Goal: Information Seeking & Learning: Learn about a topic

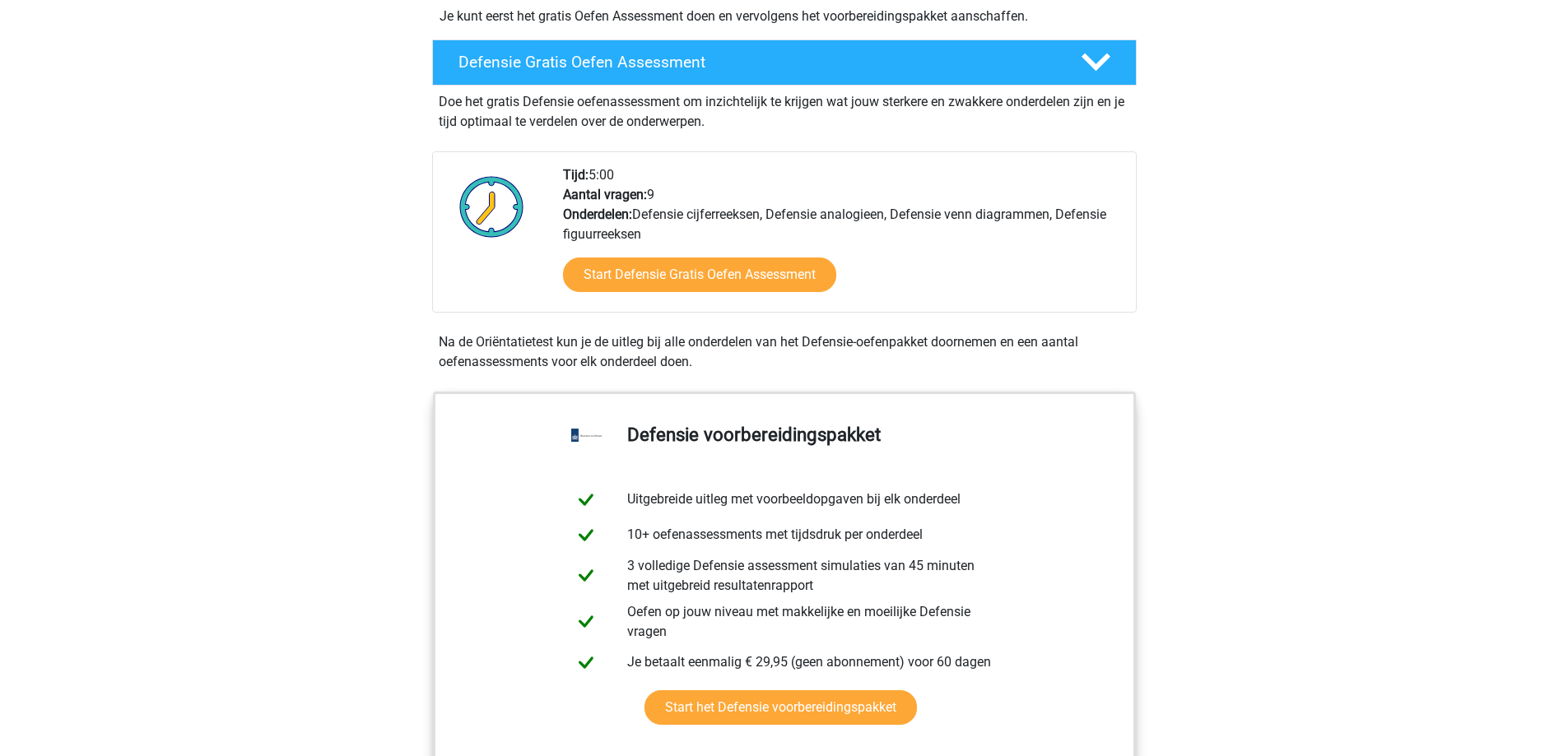
scroll to position [247, 0]
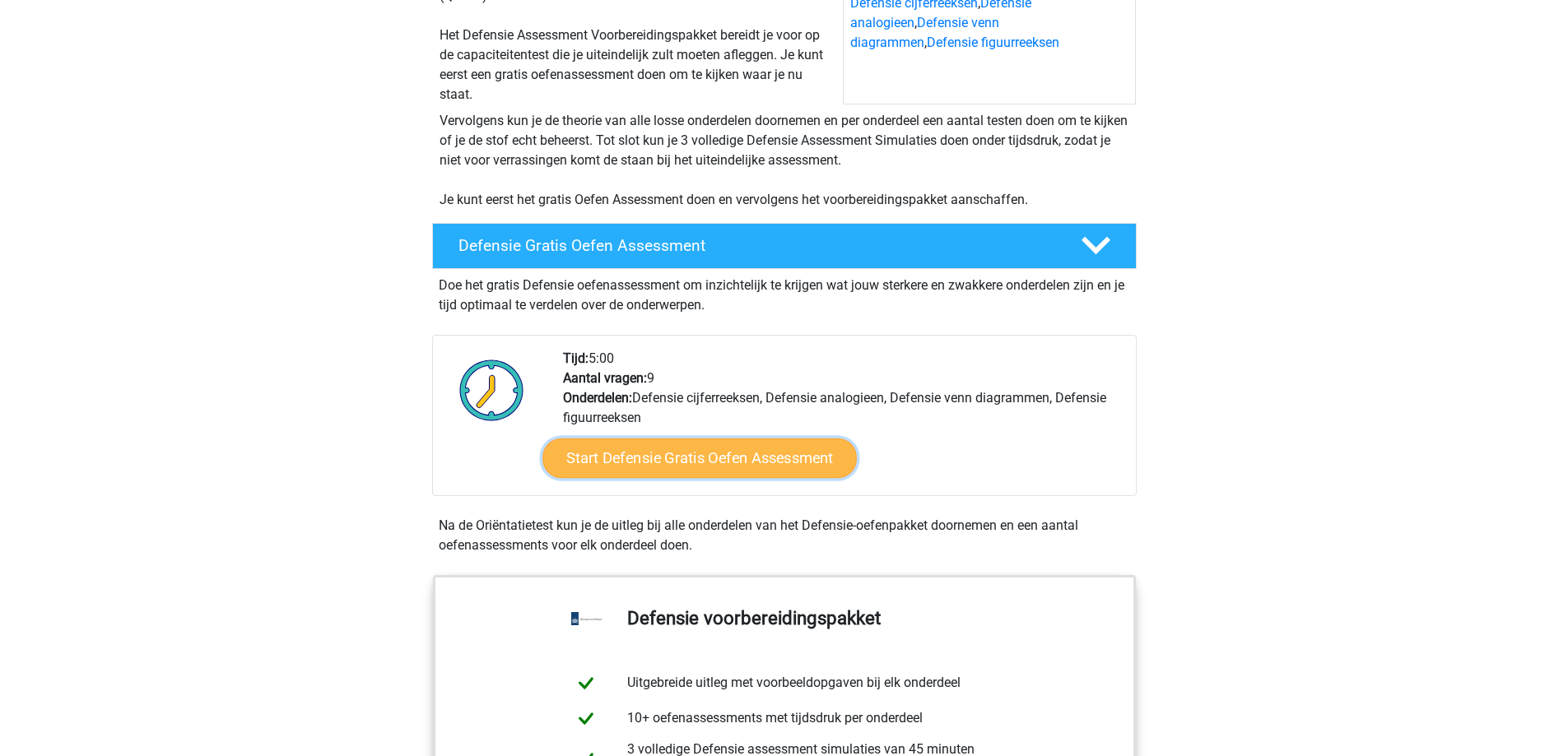
click at [779, 459] on link "Start Defensie Gratis Oefen Assessment" at bounding box center [699, 457] width 314 height 39
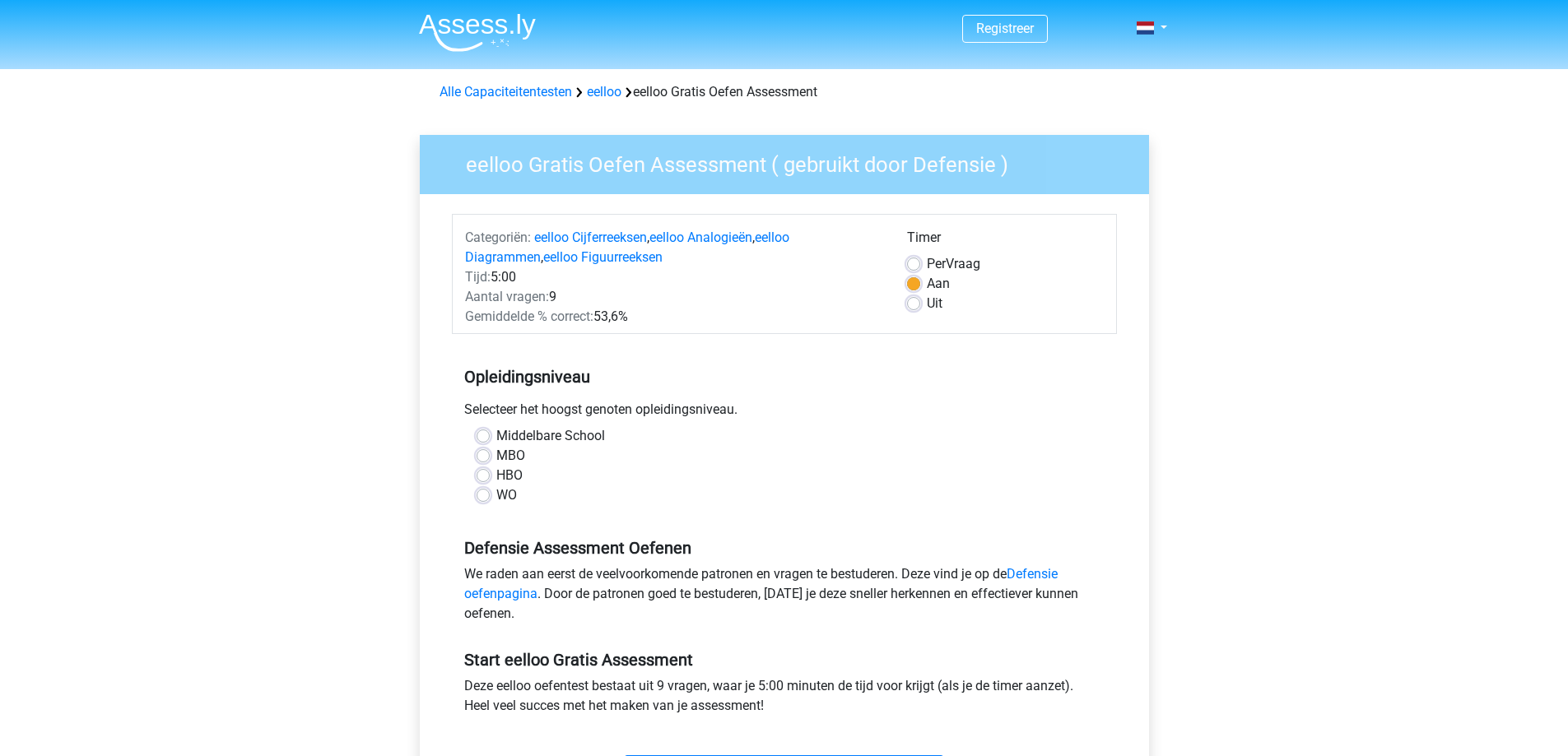
click at [496, 478] on label "HBO" at bounding box center [510, 475] width 27 height 20
click at [490, 478] on input "HBO" at bounding box center [483, 473] width 13 height 16
radio input "true"
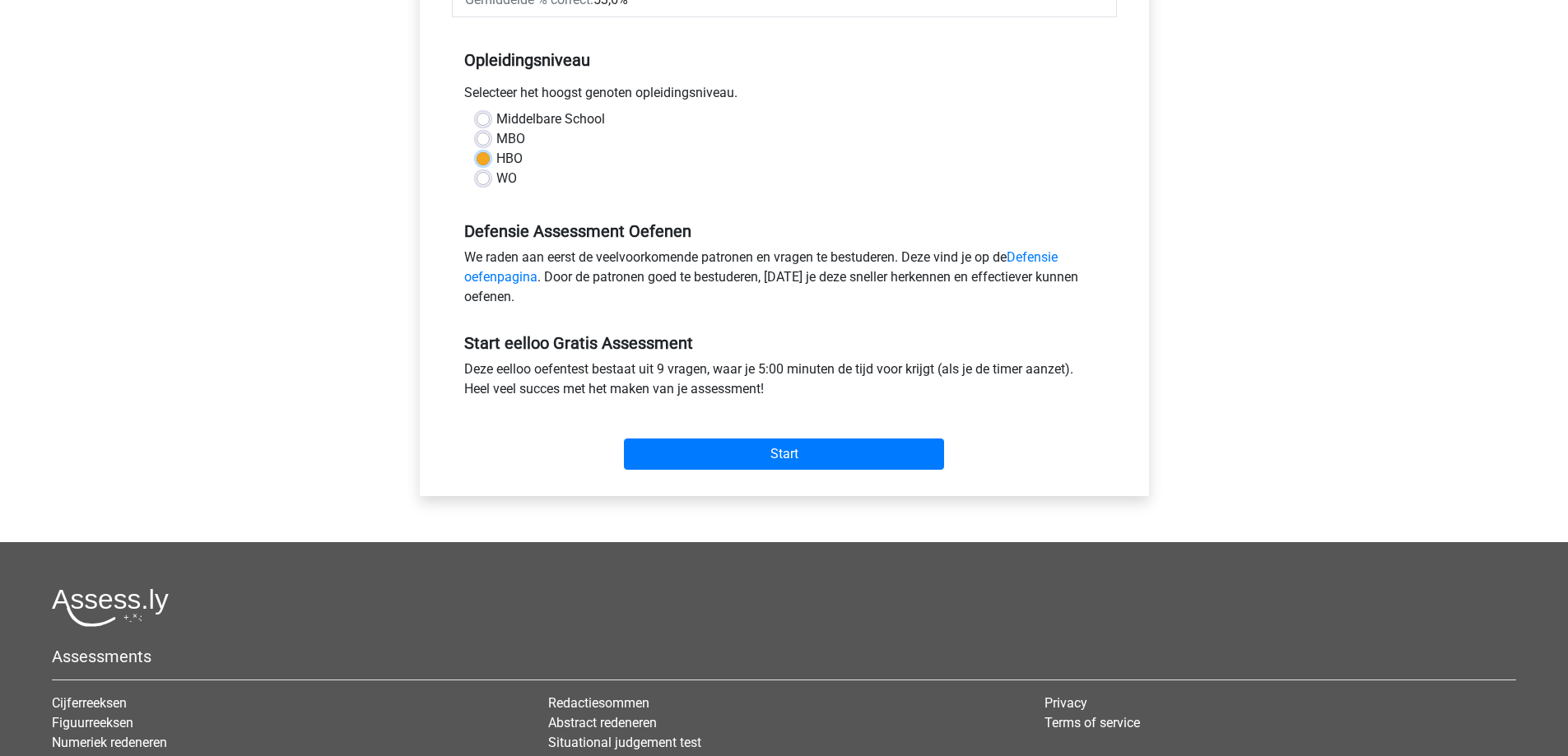
scroll to position [411, 0]
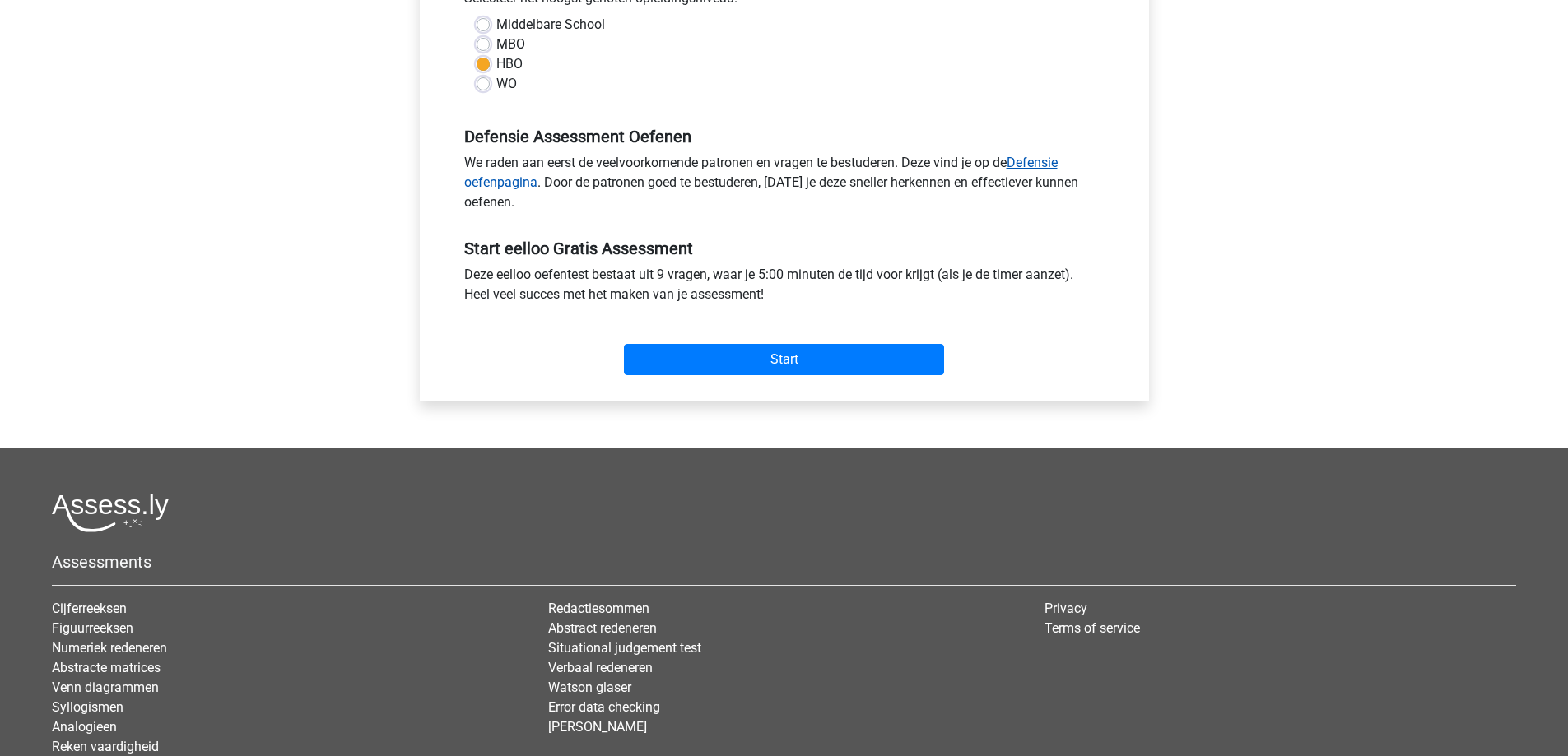
click at [503, 185] on link "Defensie oefenpagina" at bounding box center [760, 171] width 593 height 35
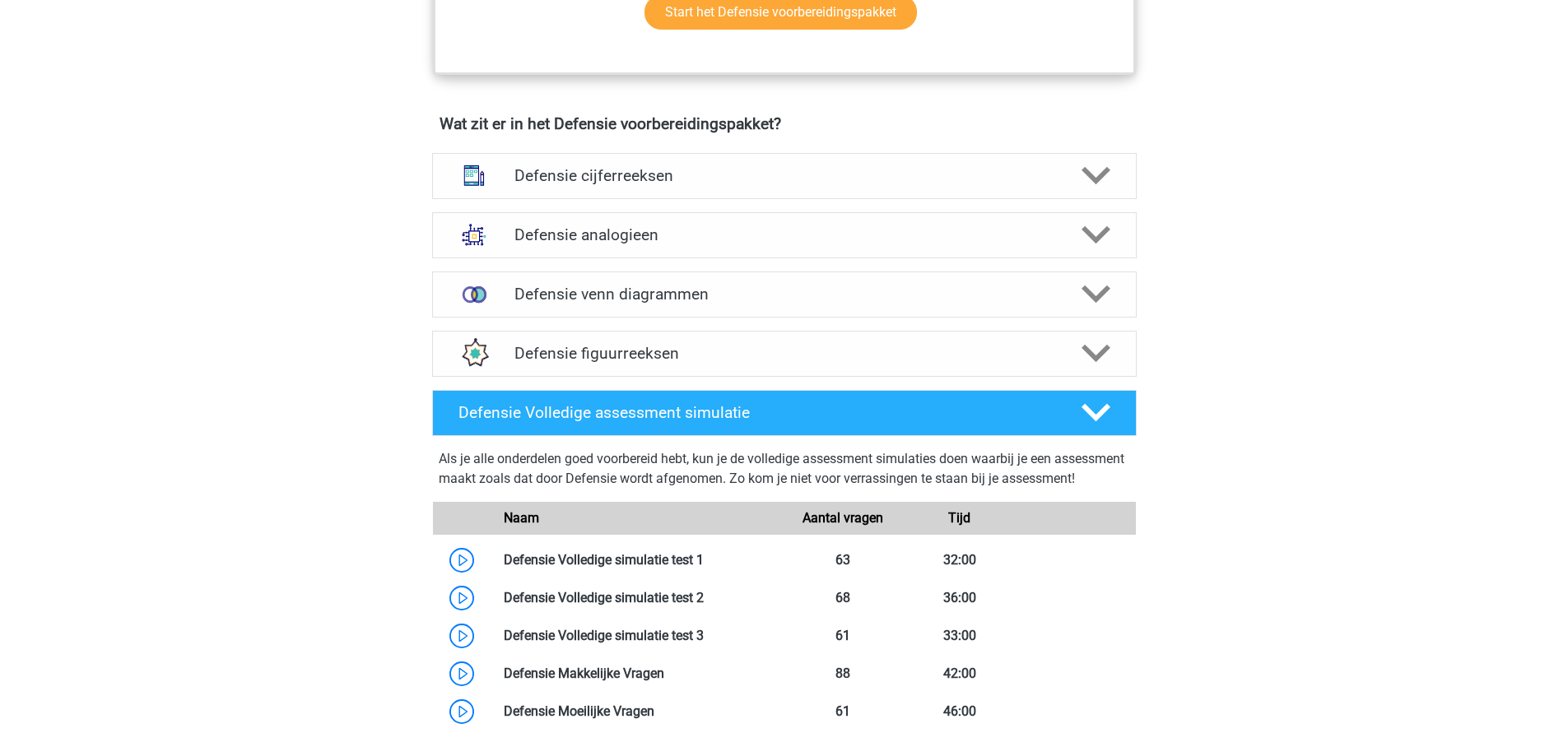
scroll to position [1069, 0]
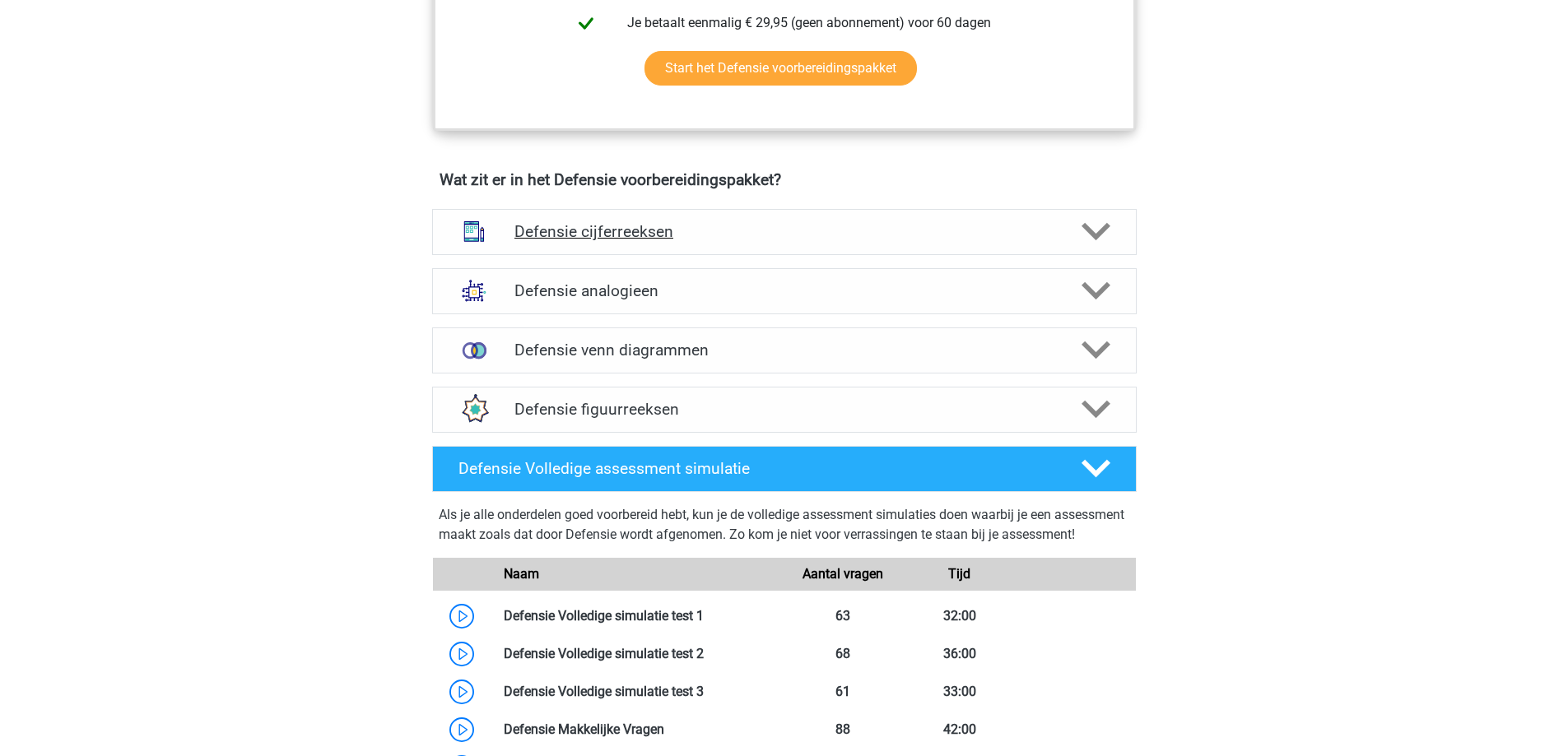
click at [872, 221] on div "Defensie cijferreeksen" at bounding box center [785, 231] width 705 height 46
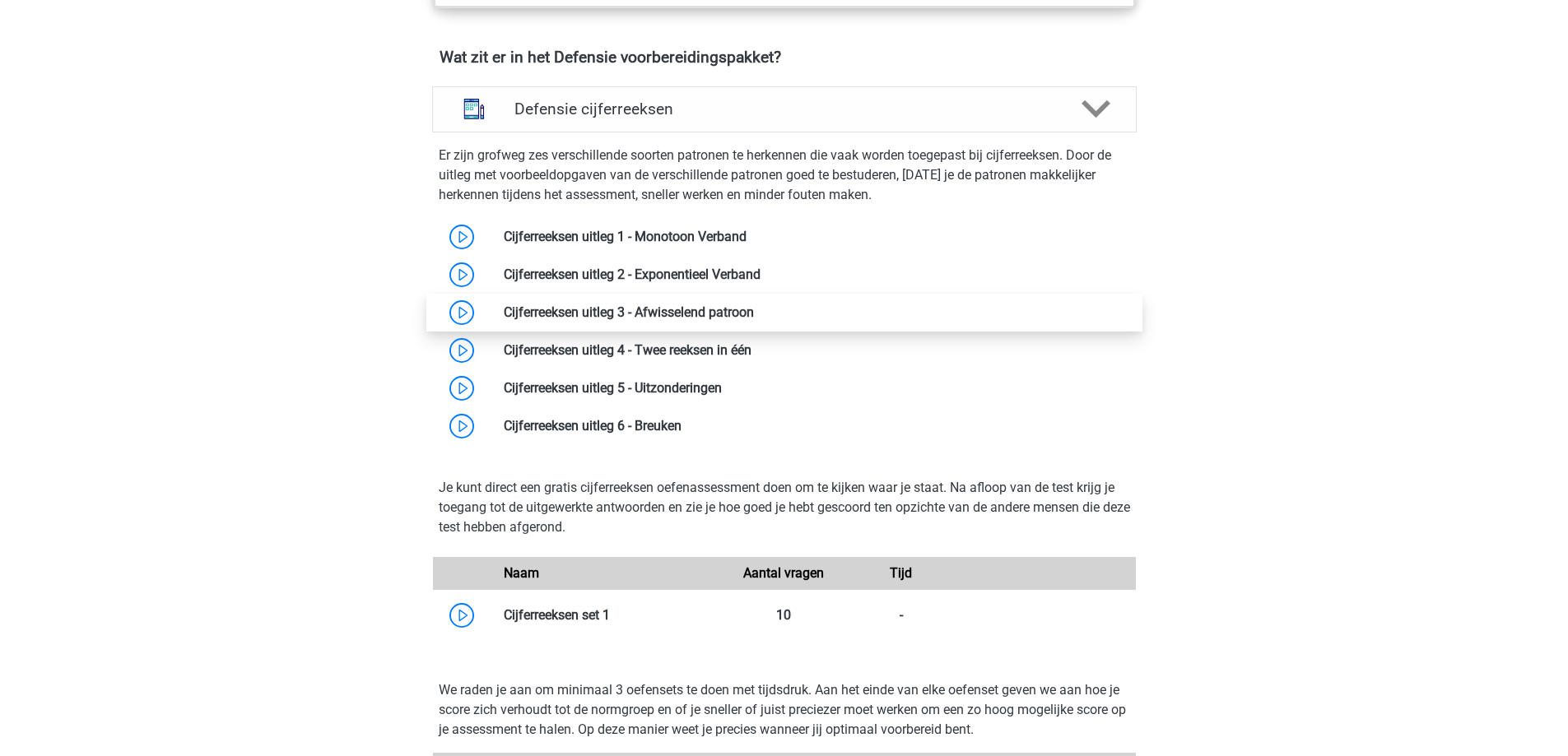
scroll to position [1234, 0]
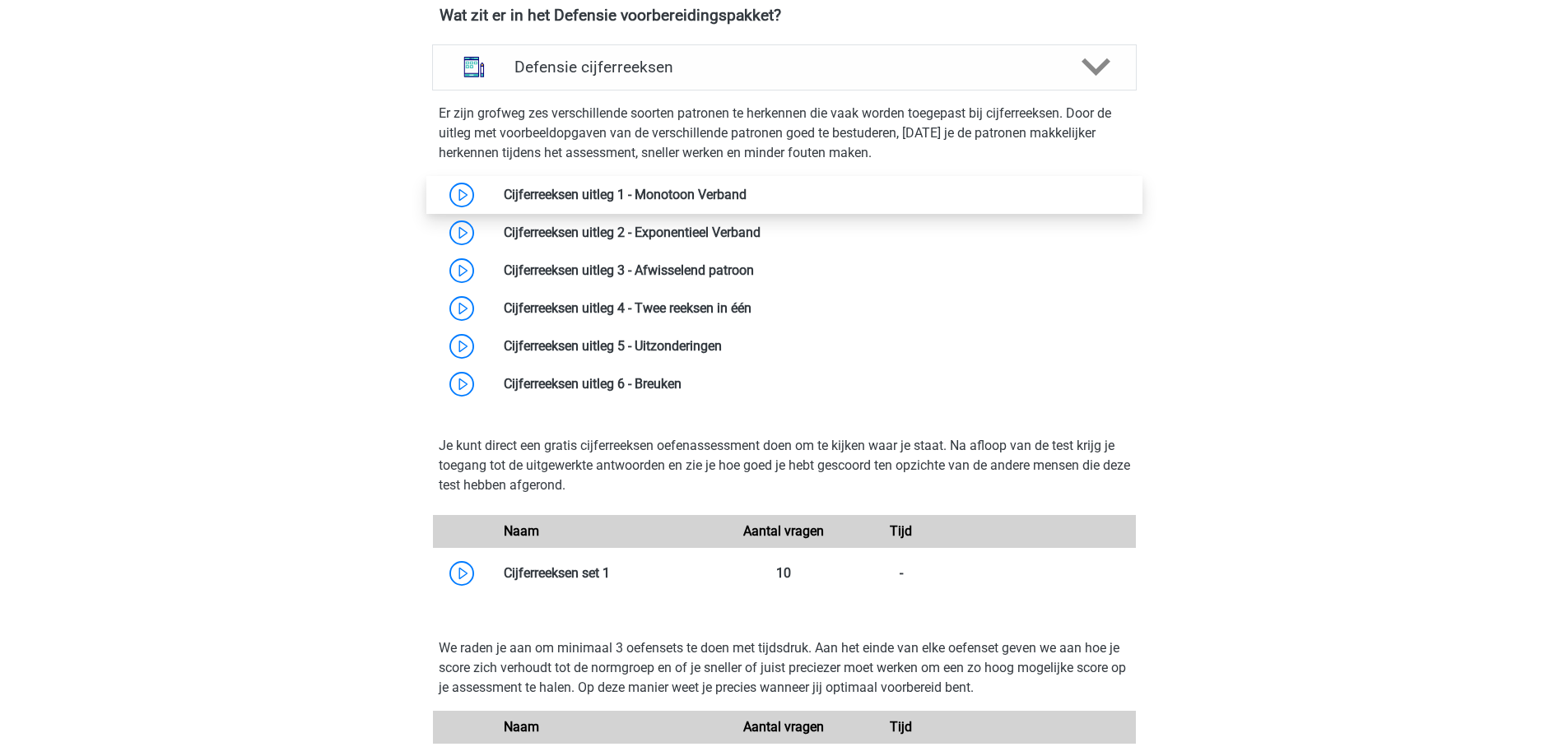
click at [747, 187] on link at bounding box center [747, 194] width 0 height 15
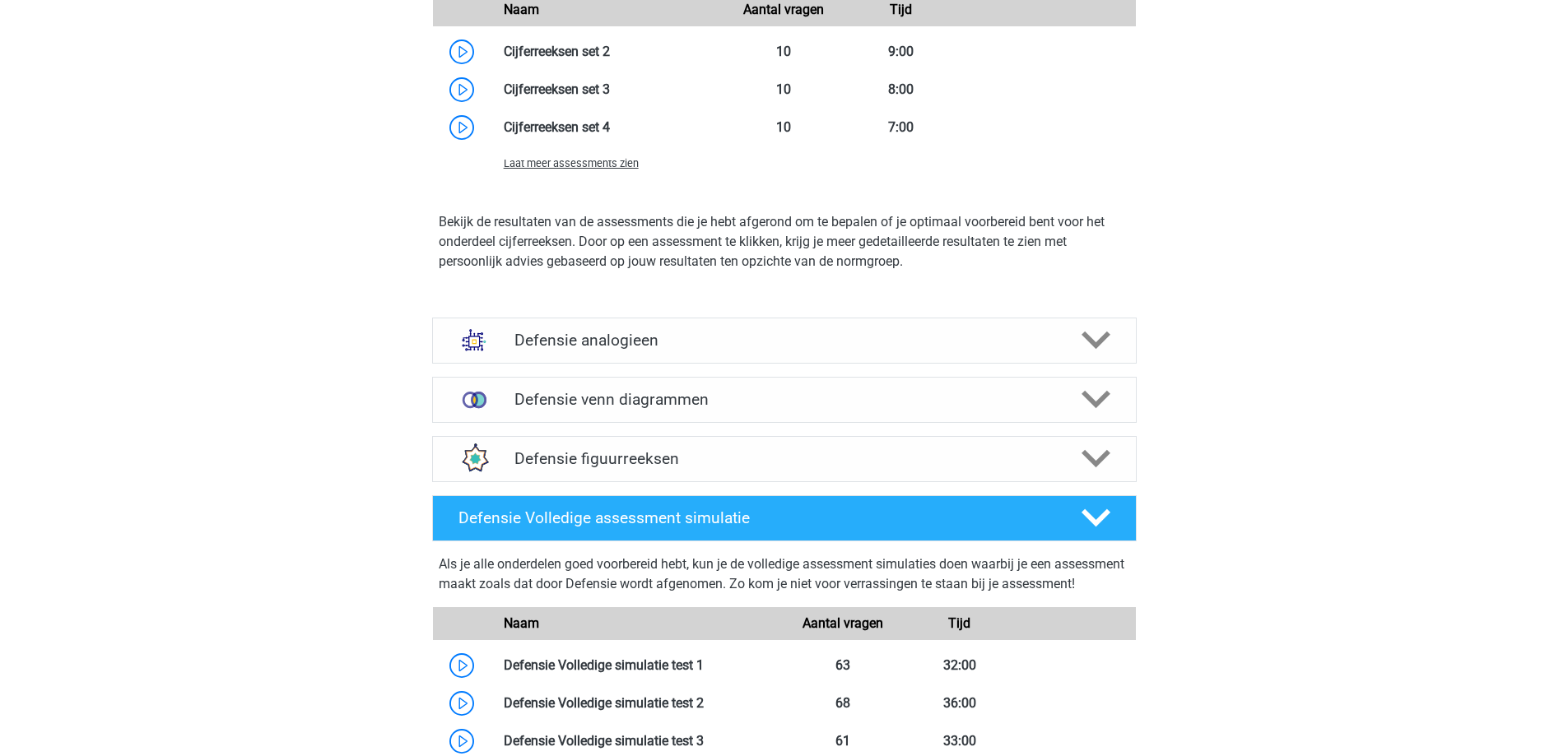
scroll to position [2057, 0]
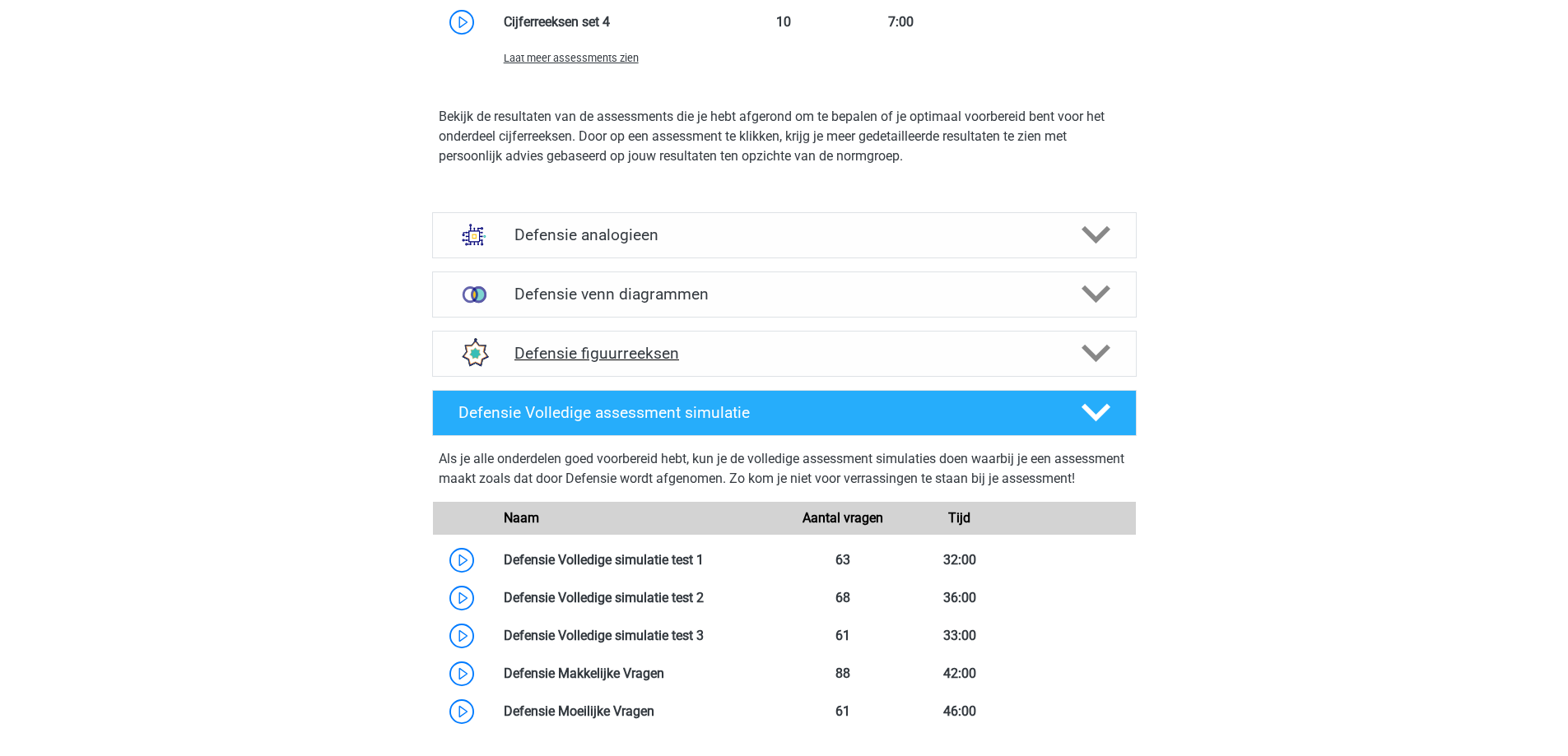
click at [858, 350] on h4 "Defensie figuurreeksen" at bounding box center [784, 353] width 539 height 19
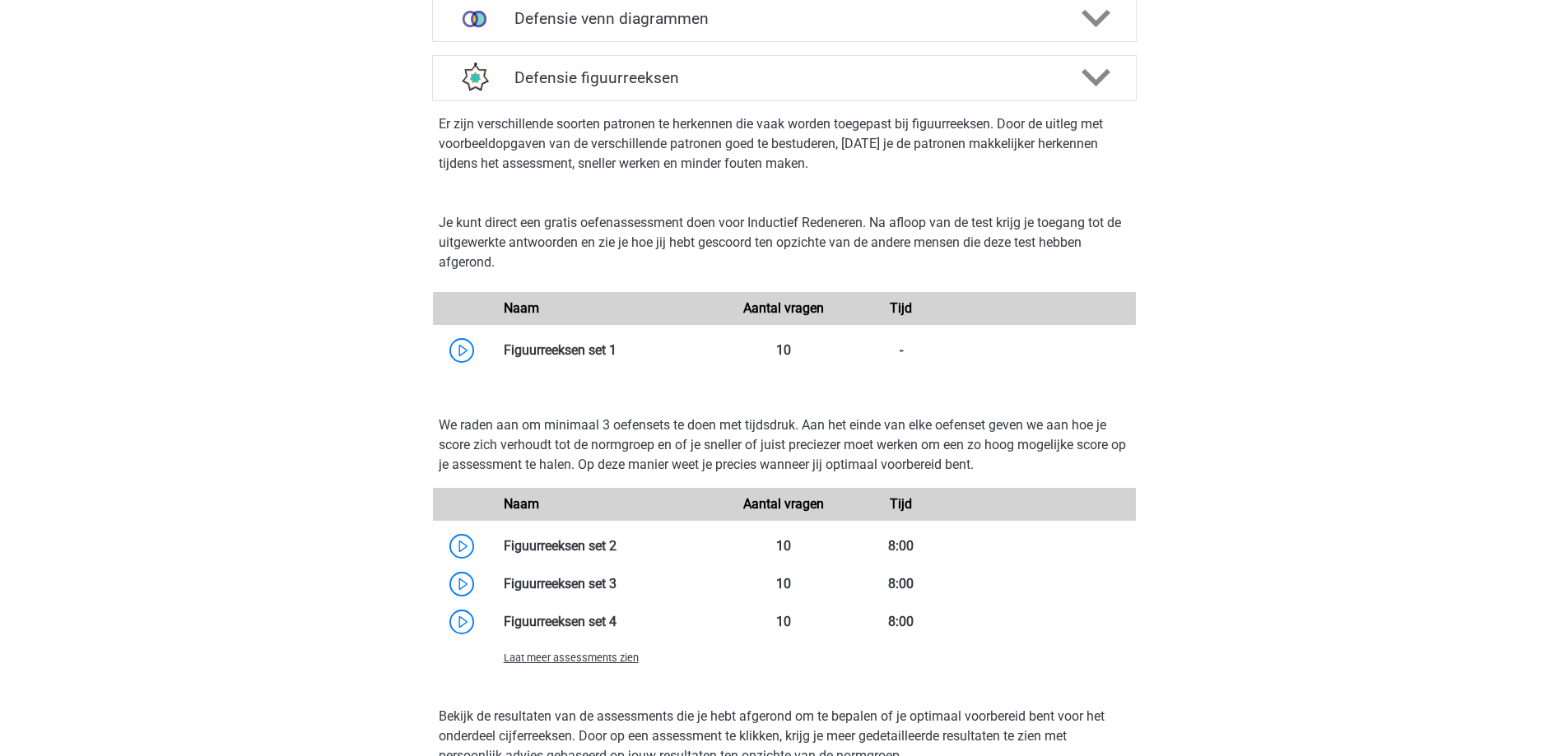
scroll to position [2385, 0]
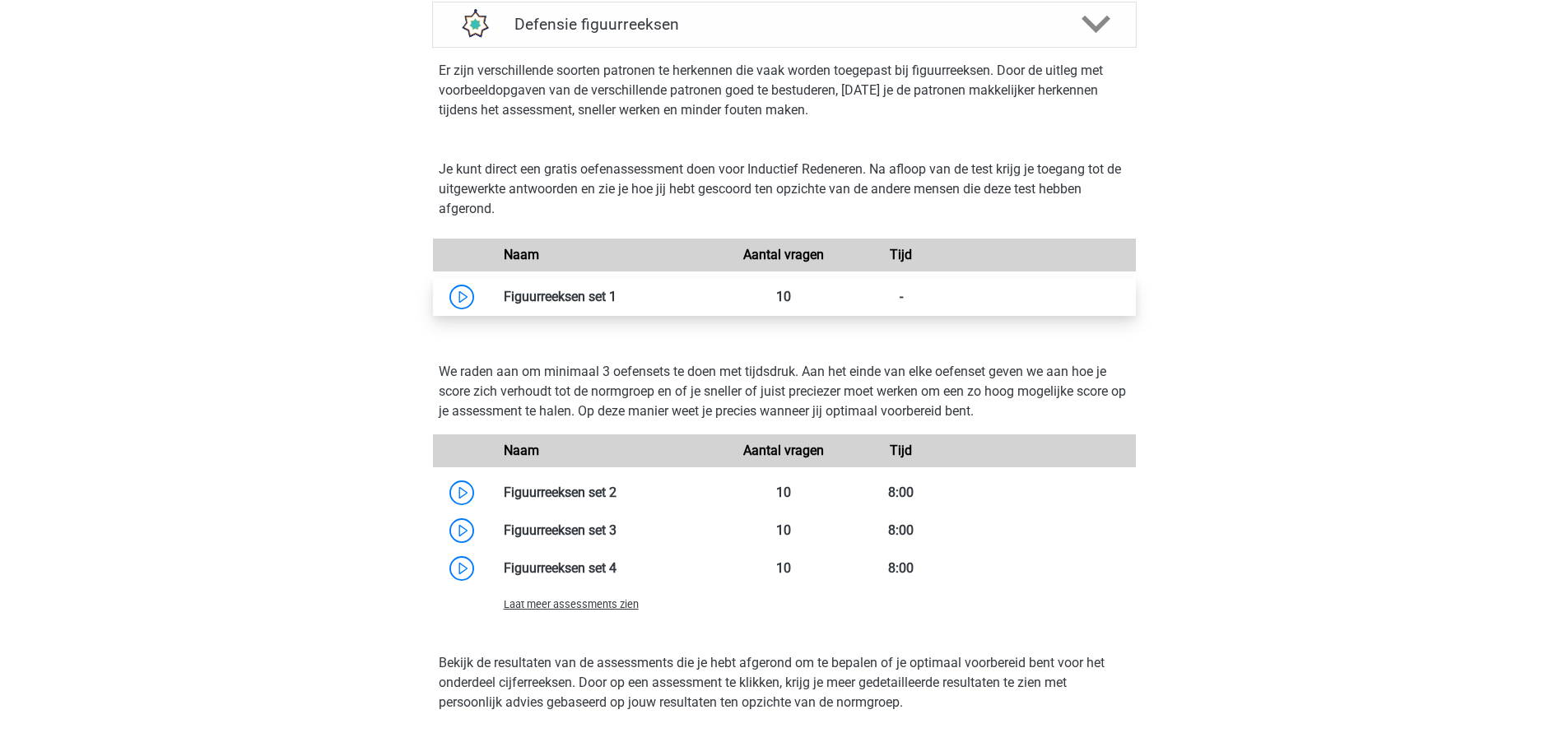
click at [616, 305] on link at bounding box center [616, 296] width 0 height 15
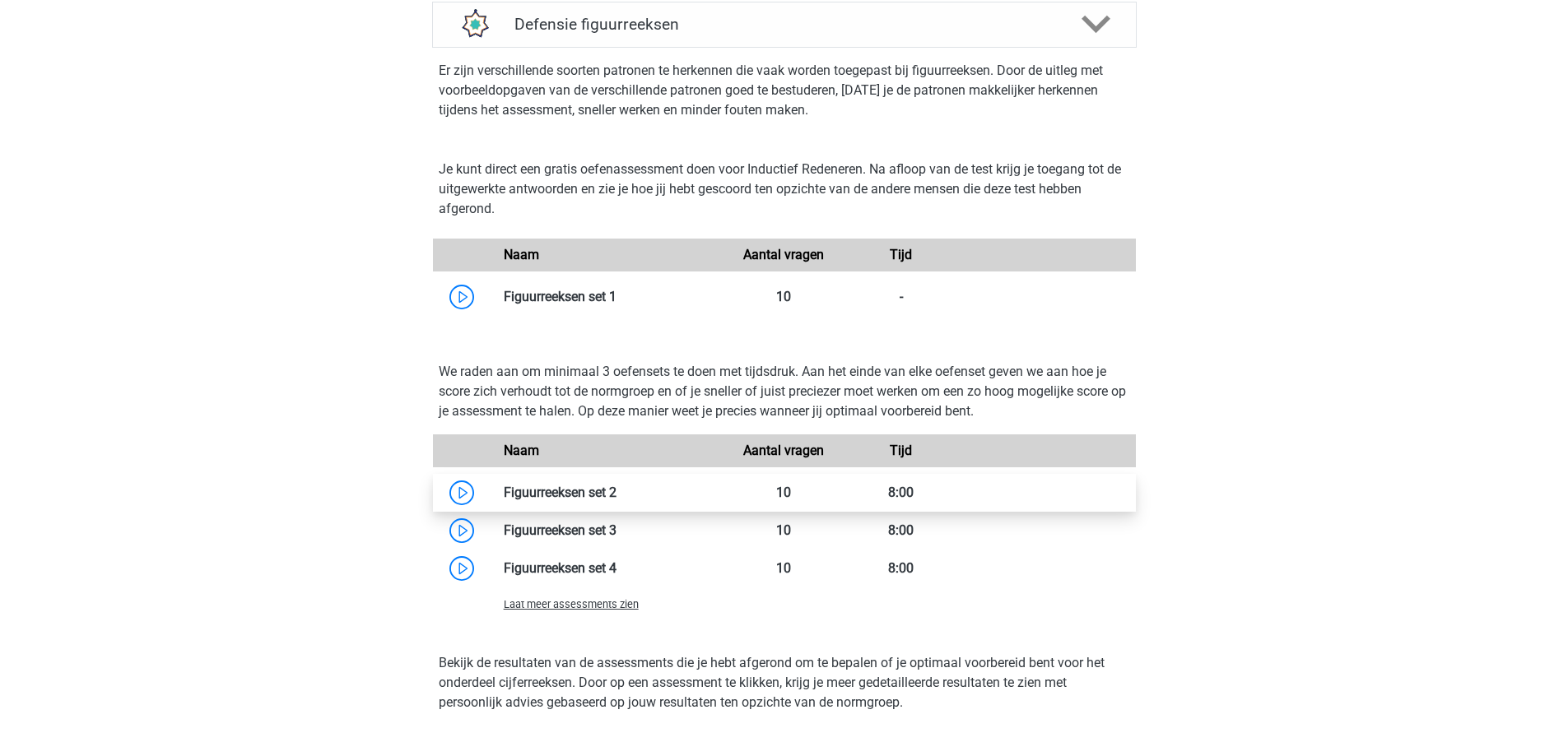
click at [616, 492] on link at bounding box center [616, 492] width 0 height 15
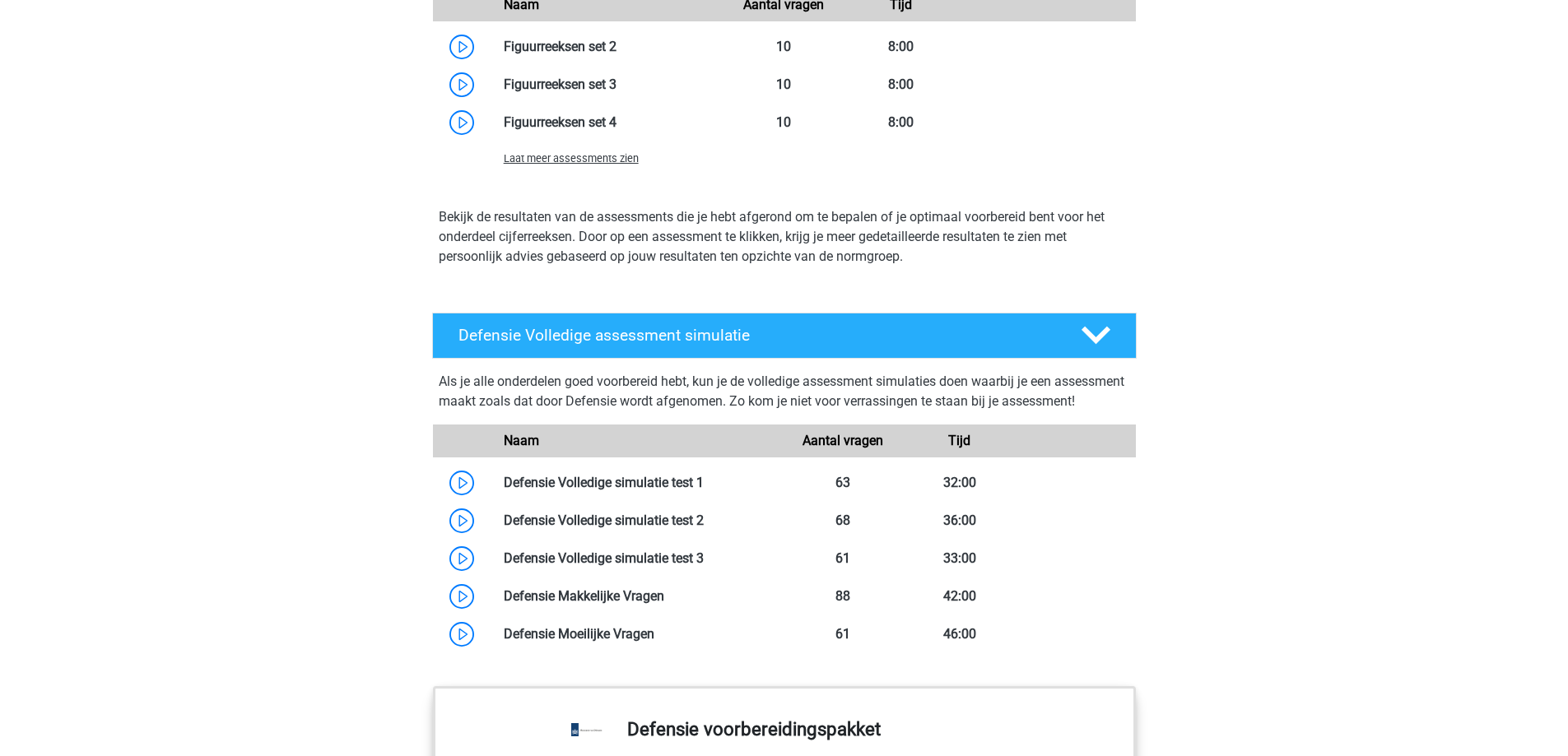
scroll to position [2796, 0]
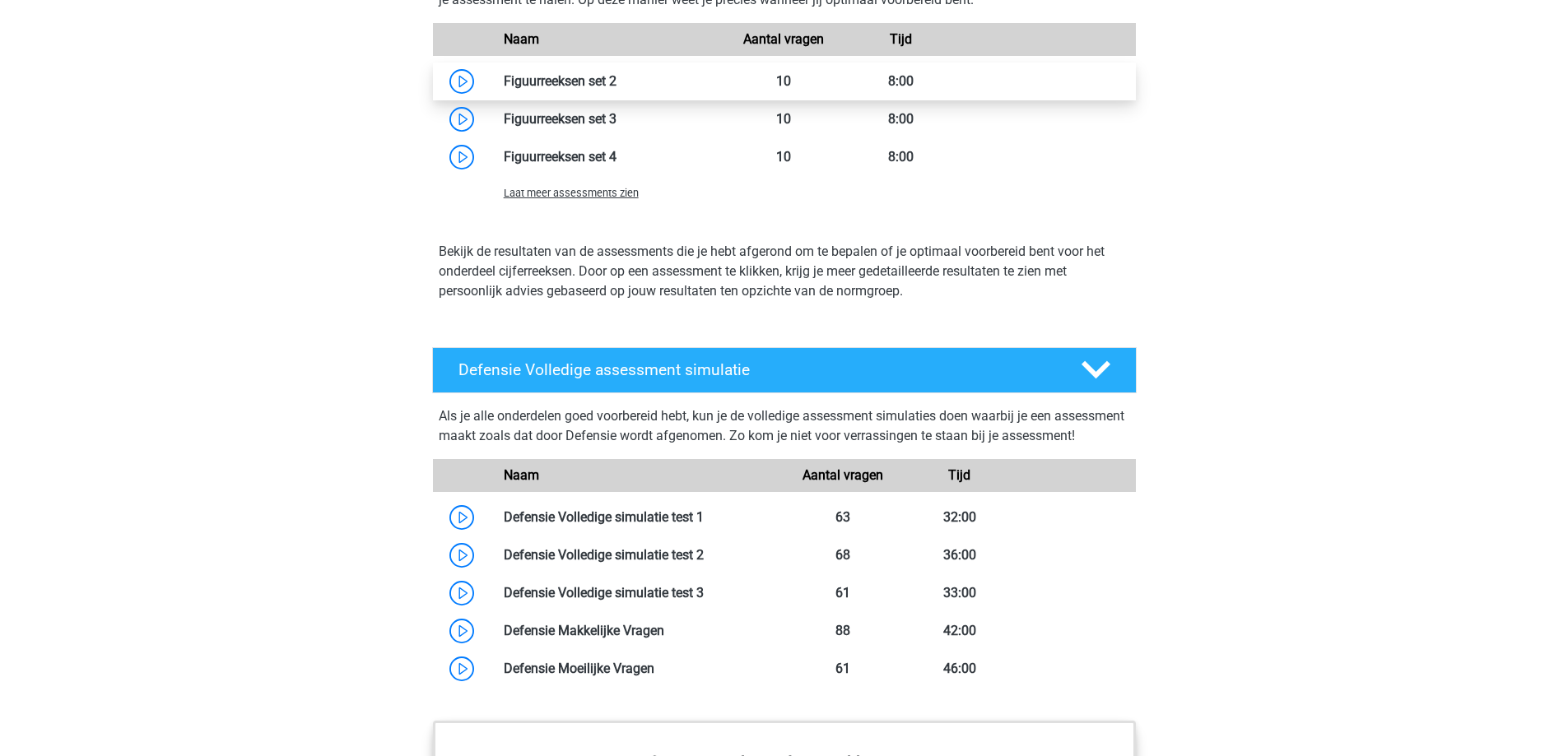
click at [616, 82] on link at bounding box center [616, 81] width 0 height 15
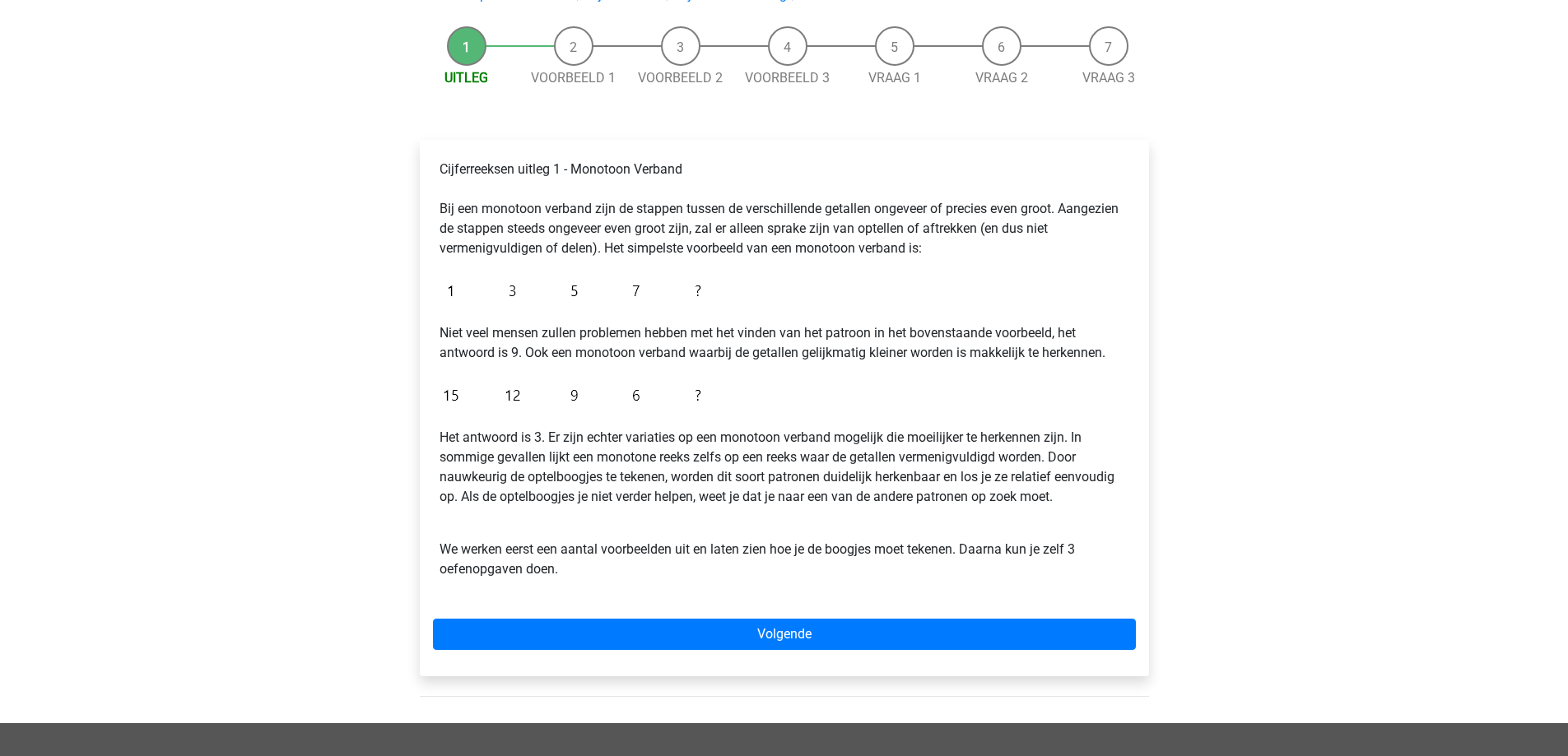
scroll to position [247, 0]
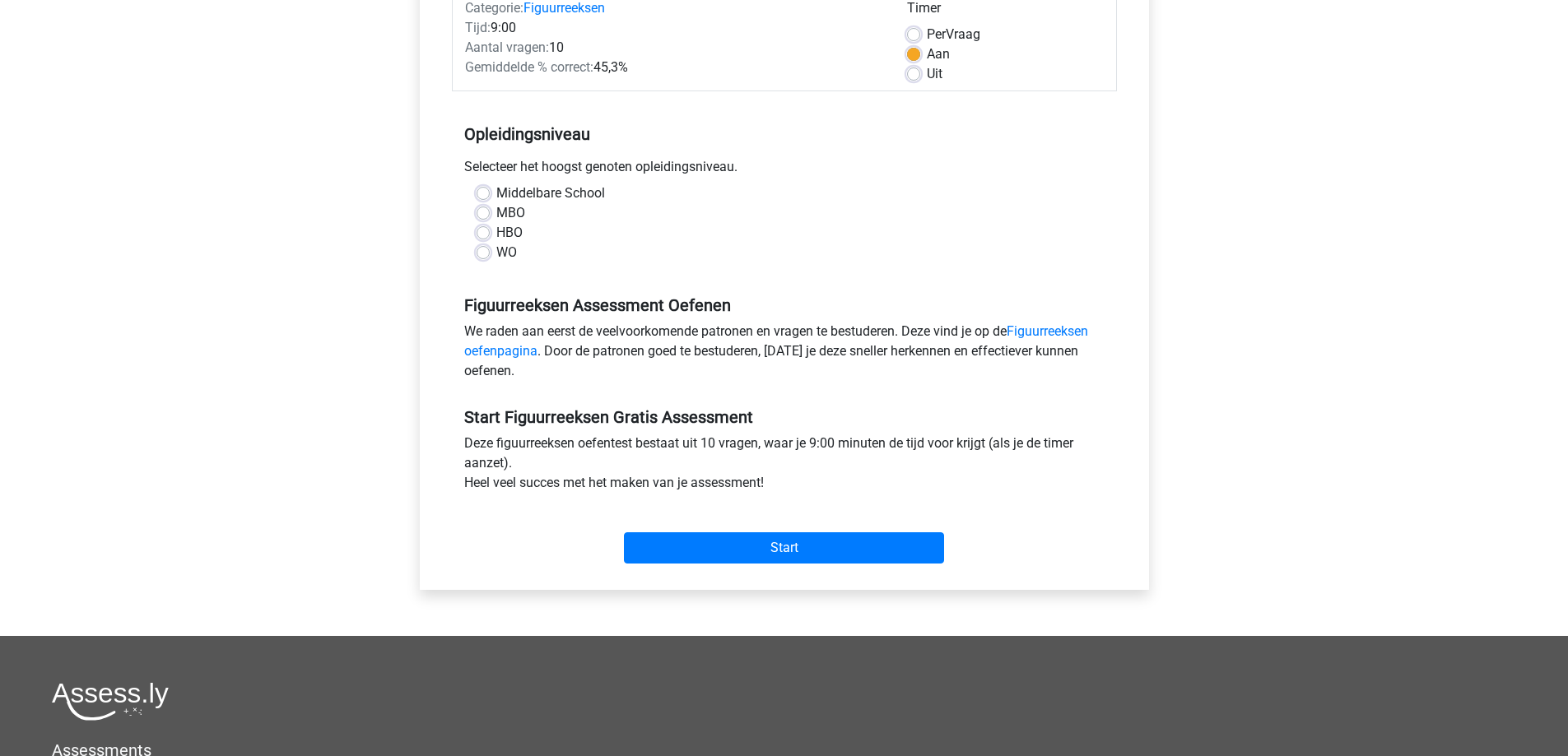
scroll to position [247, 0]
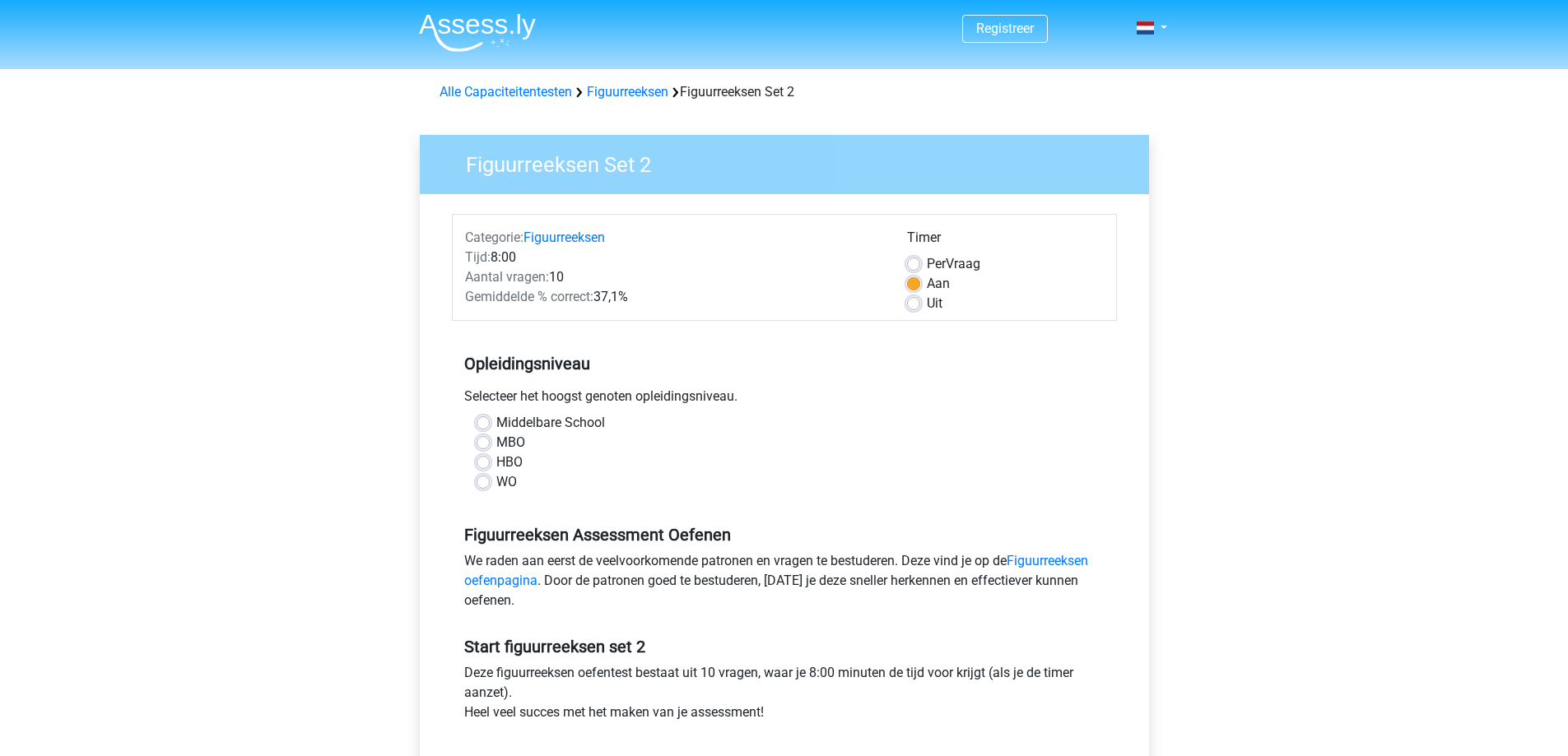
click at [478, 455] on div "HBO" at bounding box center [784, 462] width 615 height 20
click at [496, 463] on label "HBO" at bounding box center [510, 462] width 27 height 20
click at [481, 463] on input "HBO" at bounding box center [483, 460] width 13 height 16
radio input "true"
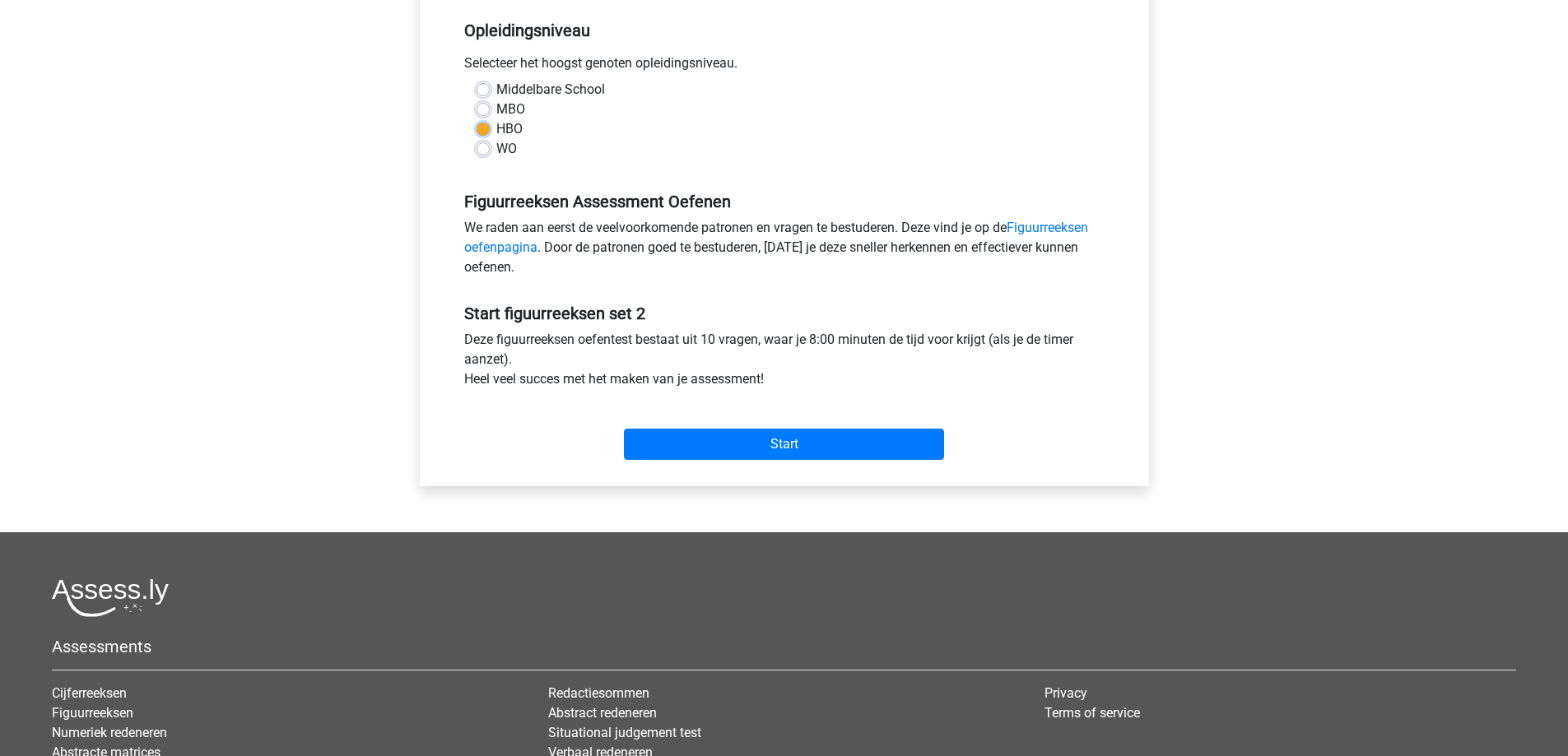
scroll to position [329, 0]
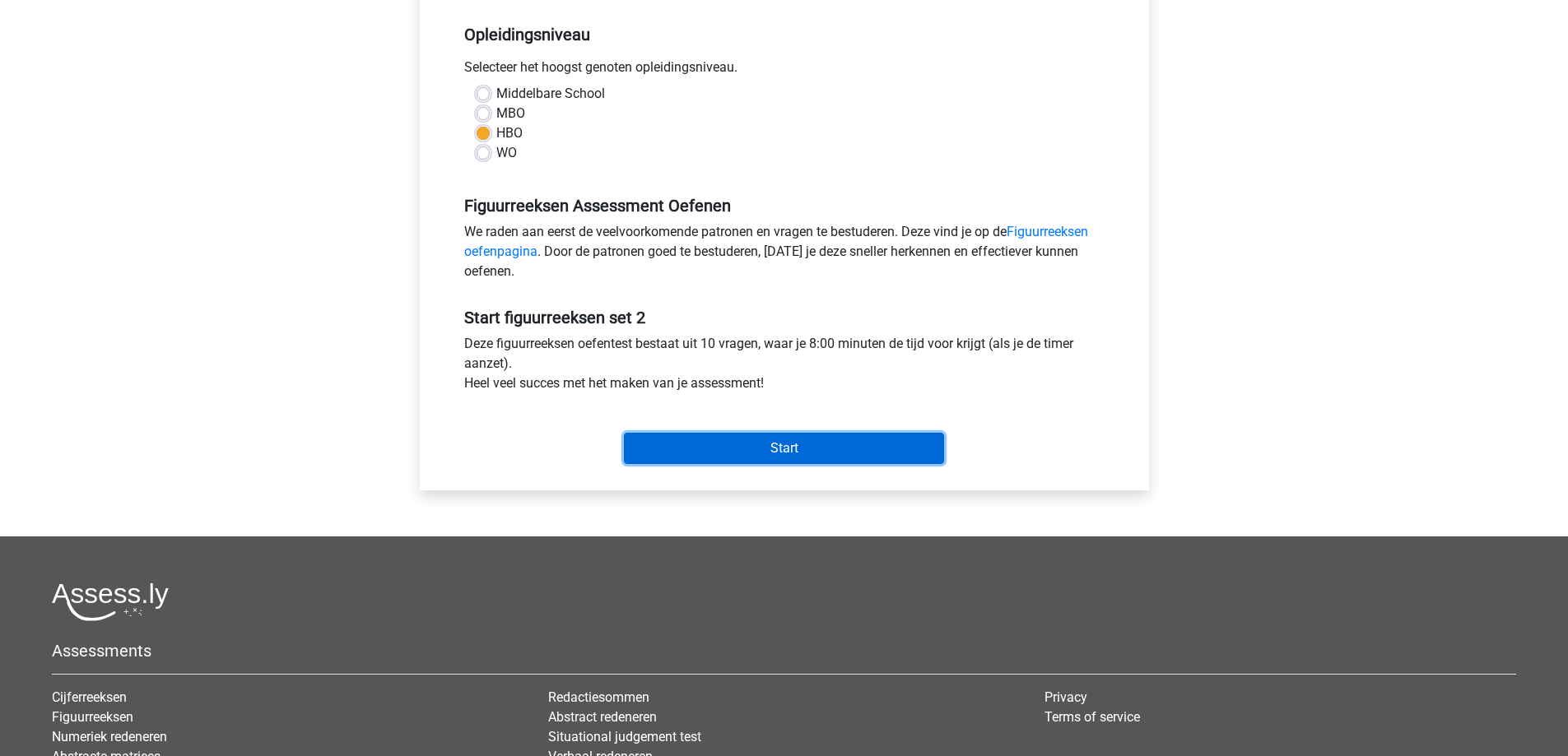
click at [735, 438] on input "Start" at bounding box center [784, 448] width 320 height 31
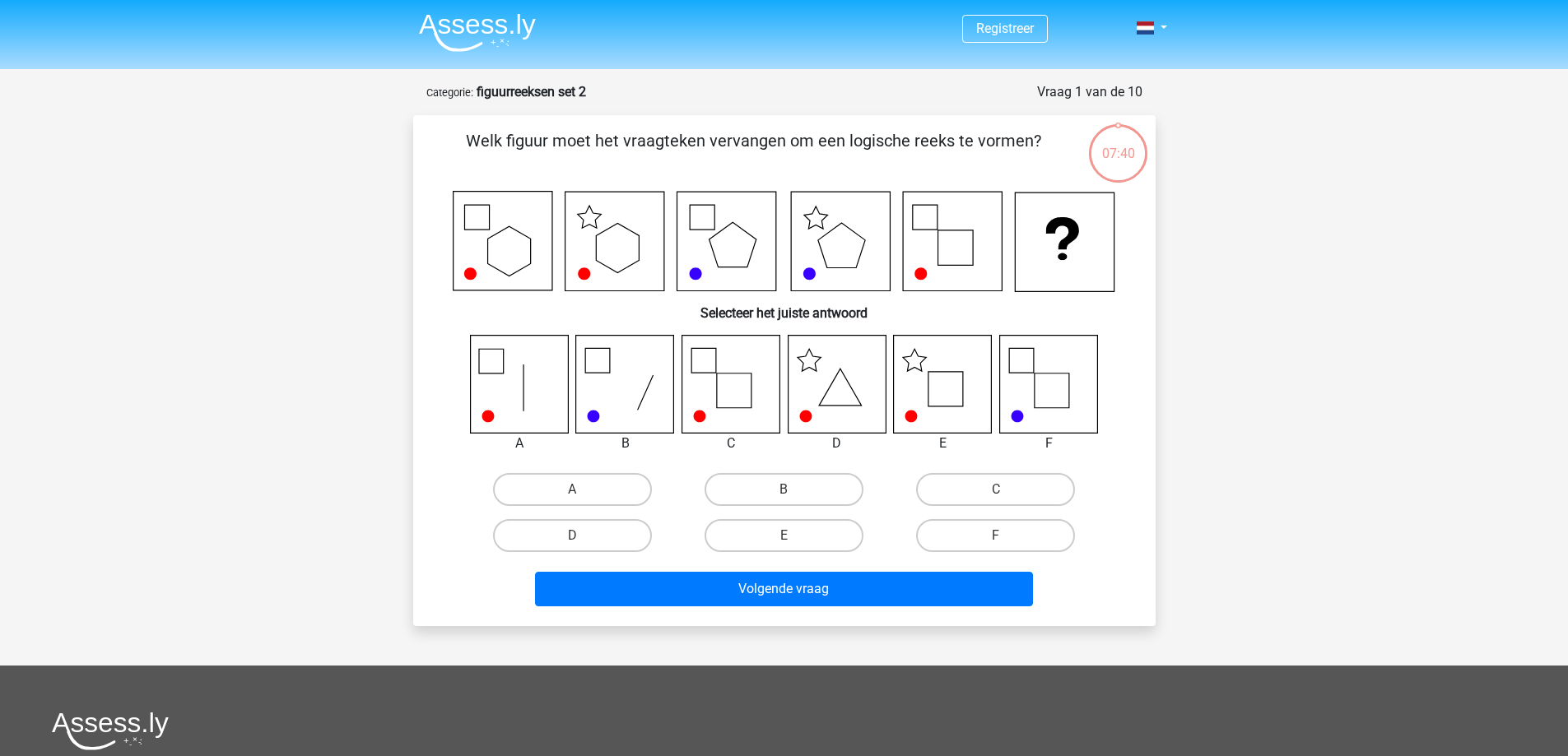
click at [754, 379] on icon at bounding box center [730, 384] width 98 height 98
click at [1001, 483] on label "C" at bounding box center [995, 489] width 159 height 33
click at [1001, 489] on input "C" at bounding box center [1000, 494] width 10 height 10
radio input "true"
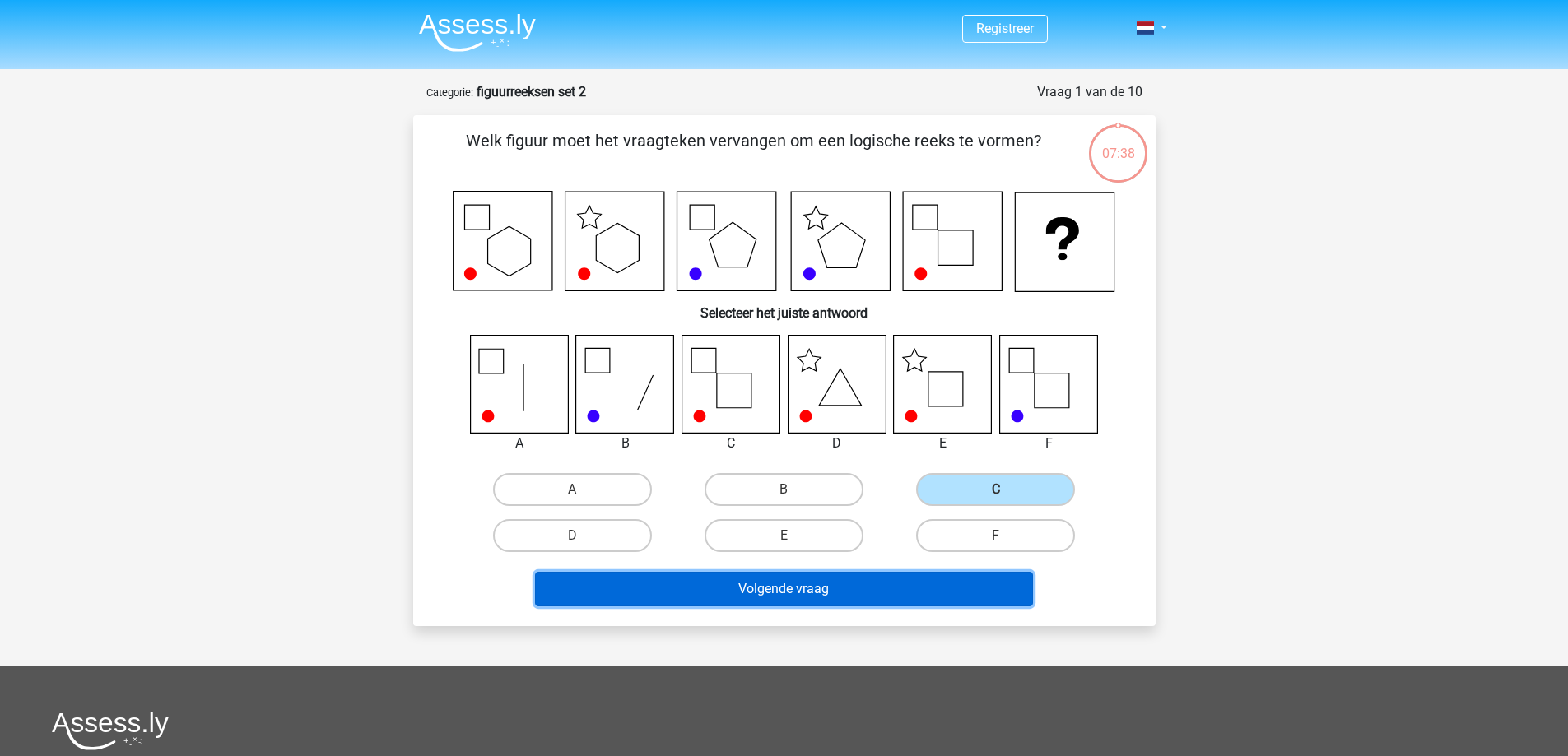
click at [954, 584] on button "Volgende vraag" at bounding box center [784, 588] width 498 height 34
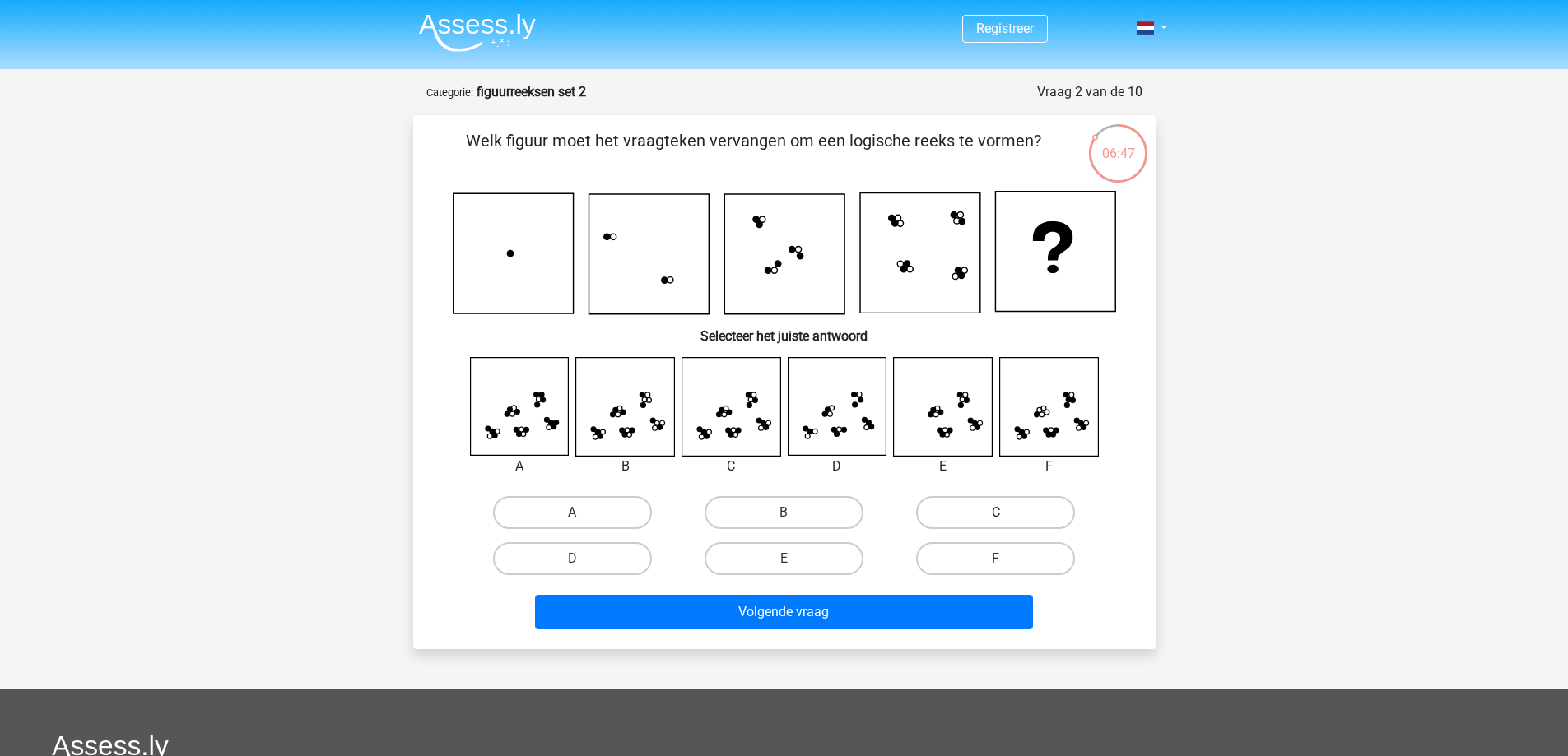
click at [968, 515] on label "C" at bounding box center [995, 512] width 159 height 33
click at [995, 515] on input "C" at bounding box center [1000, 517] width 10 height 10
radio input "true"
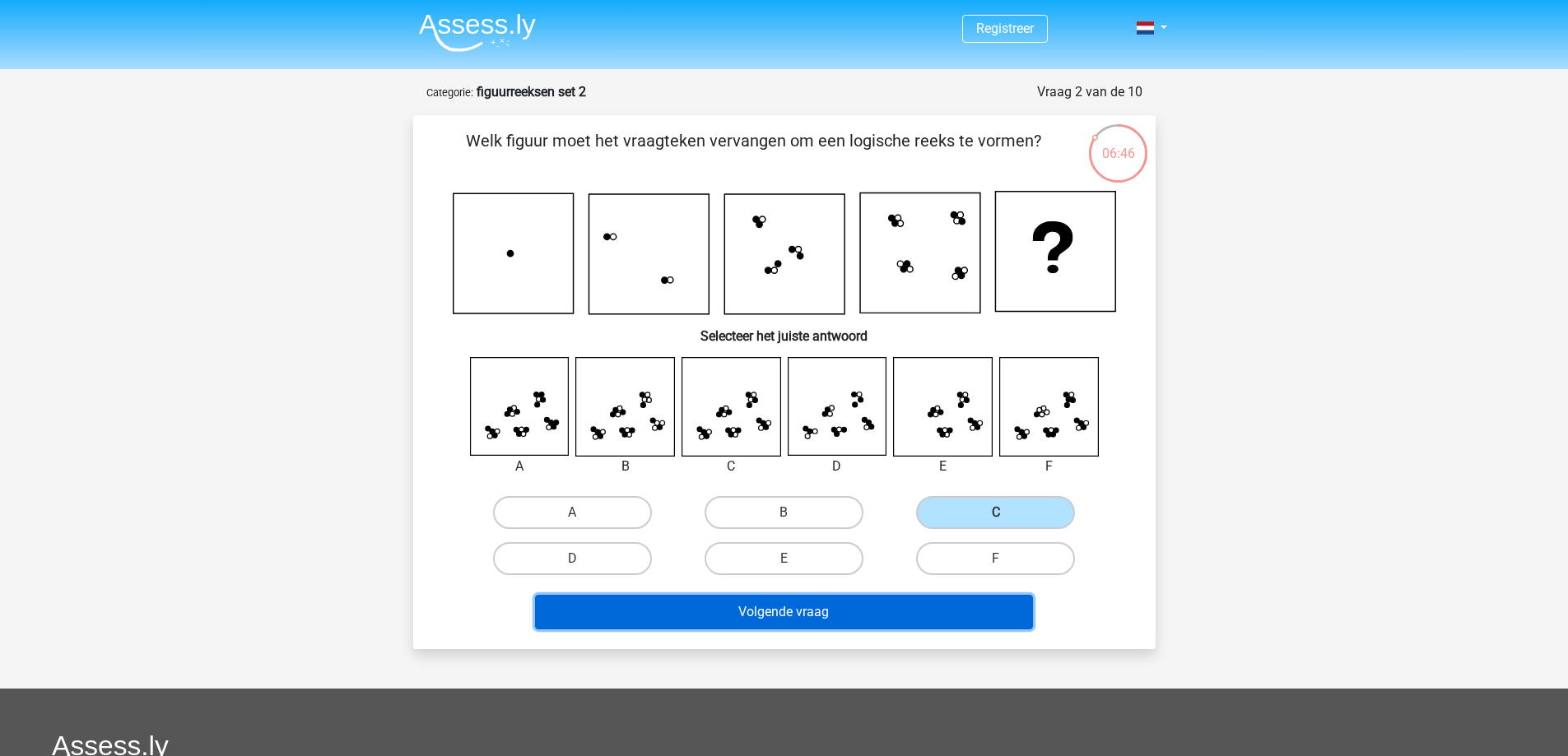
click at [923, 612] on button "Volgende vraag" at bounding box center [784, 612] width 498 height 34
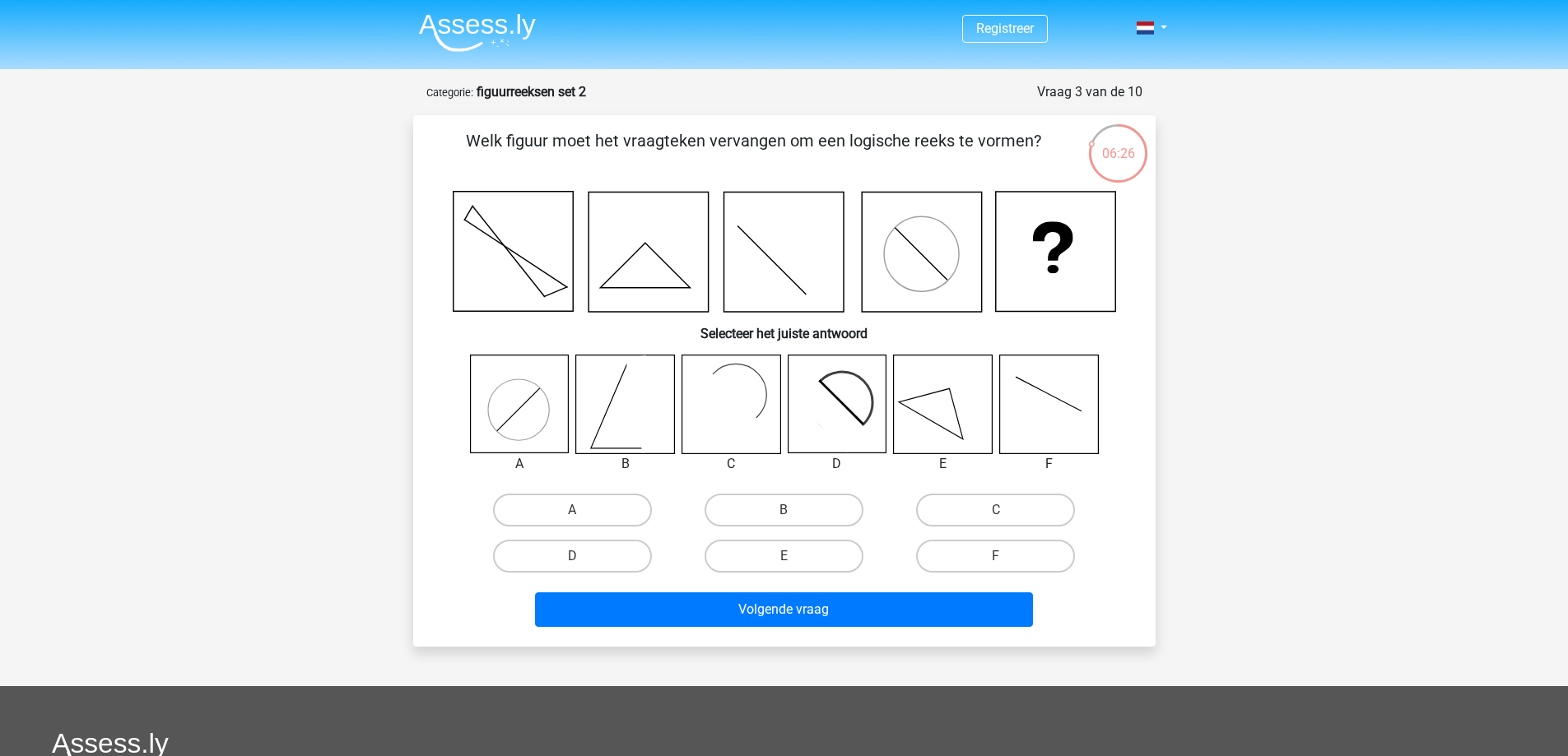
click at [961, 423] on icon at bounding box center [942, 404] width 98 height 98
click at [774, 559] on label "E" at bounding box center [784, 556] width 159 height 33
click at [783, 559] on input "E" at bounding box center [788, 561] width 10 height 10
radio input "true"
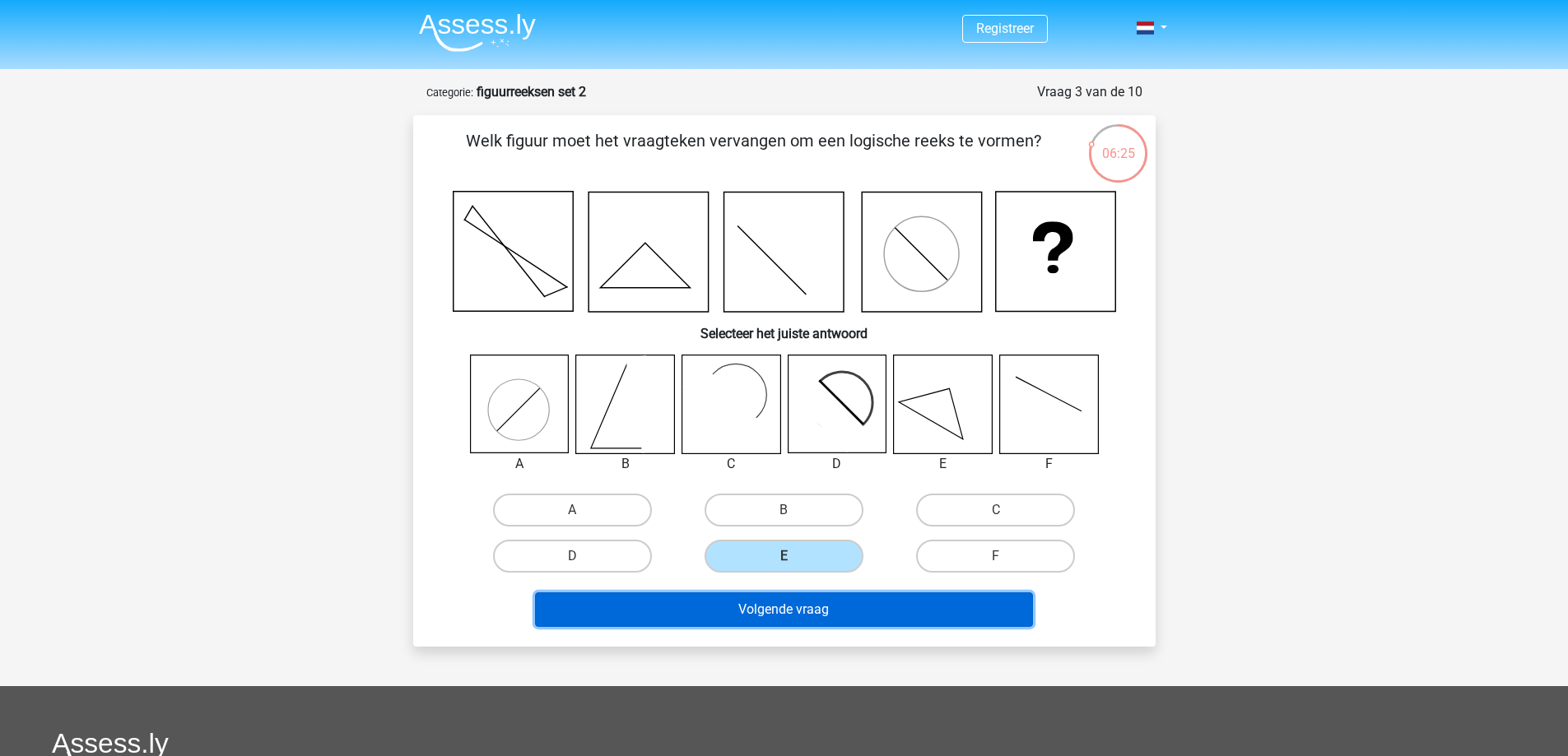
click at [825, 613] on button "Volgende vraag" at bounding box center [784, 609] width 498 height 34
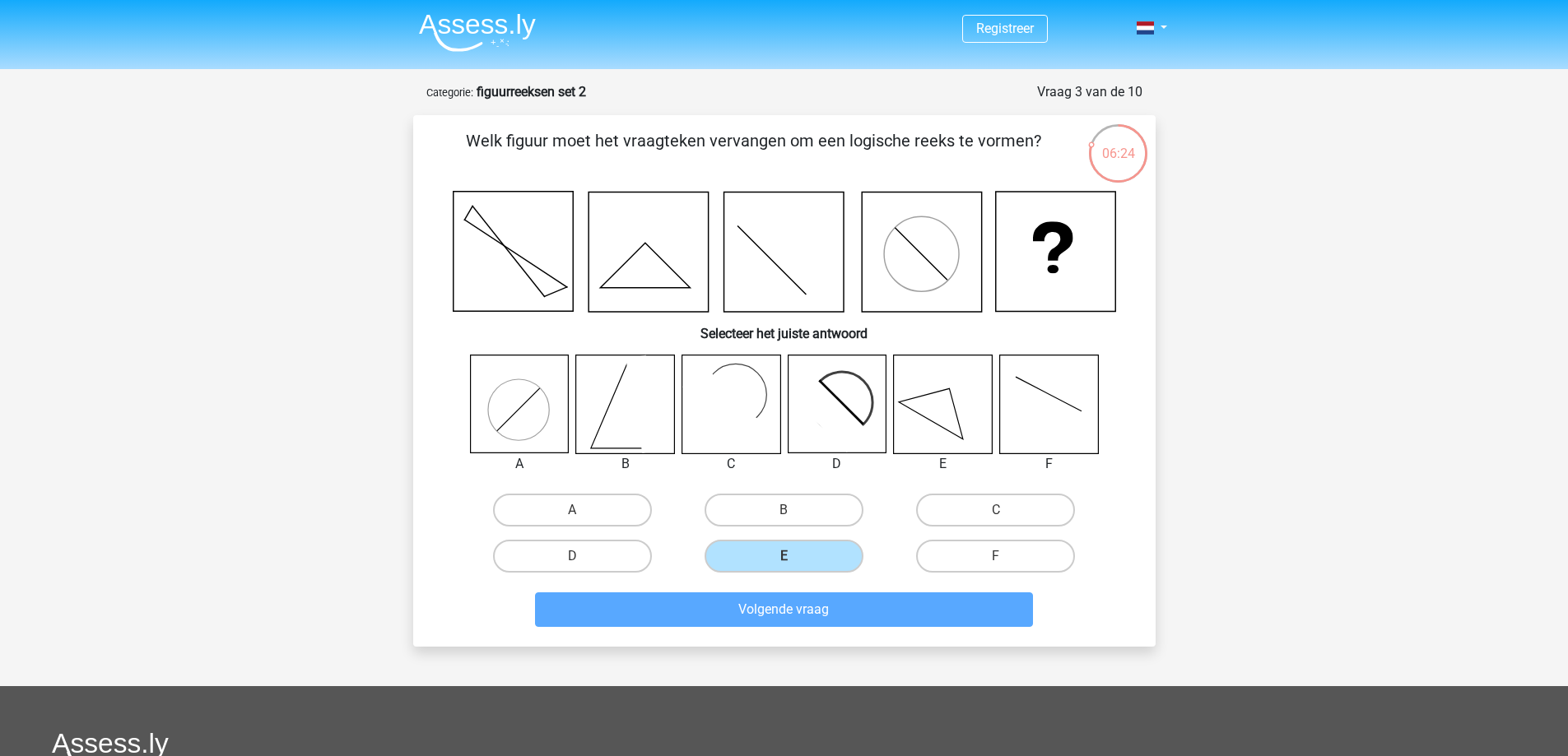
scroll to position [82, 0]
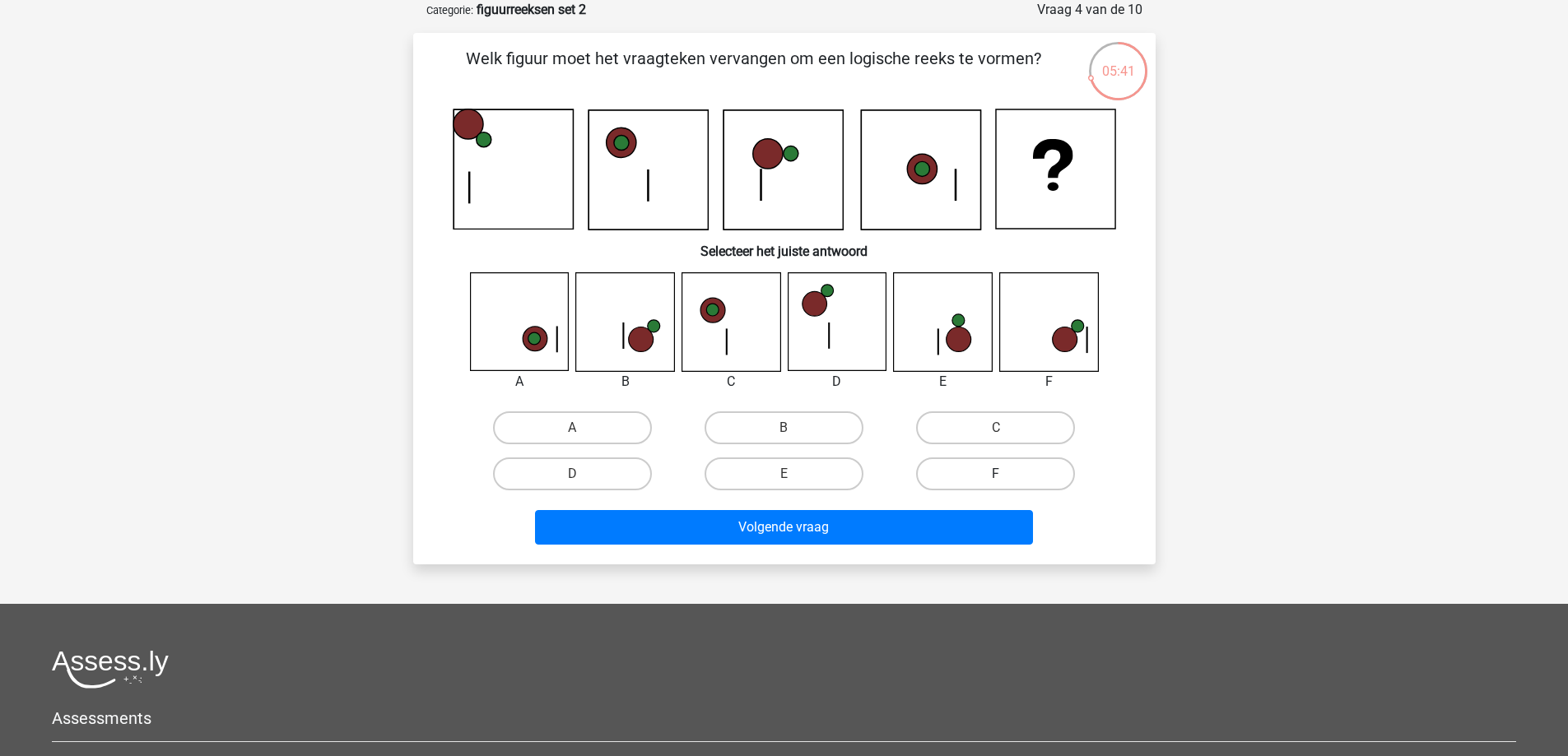
click at [1004, 464] on label "F" at bounding box center [995, 473] width 159 height 33
click at [1004, 474] on input "F" at bounding box center [1000, 479] width 10 height 10
radio input "true"
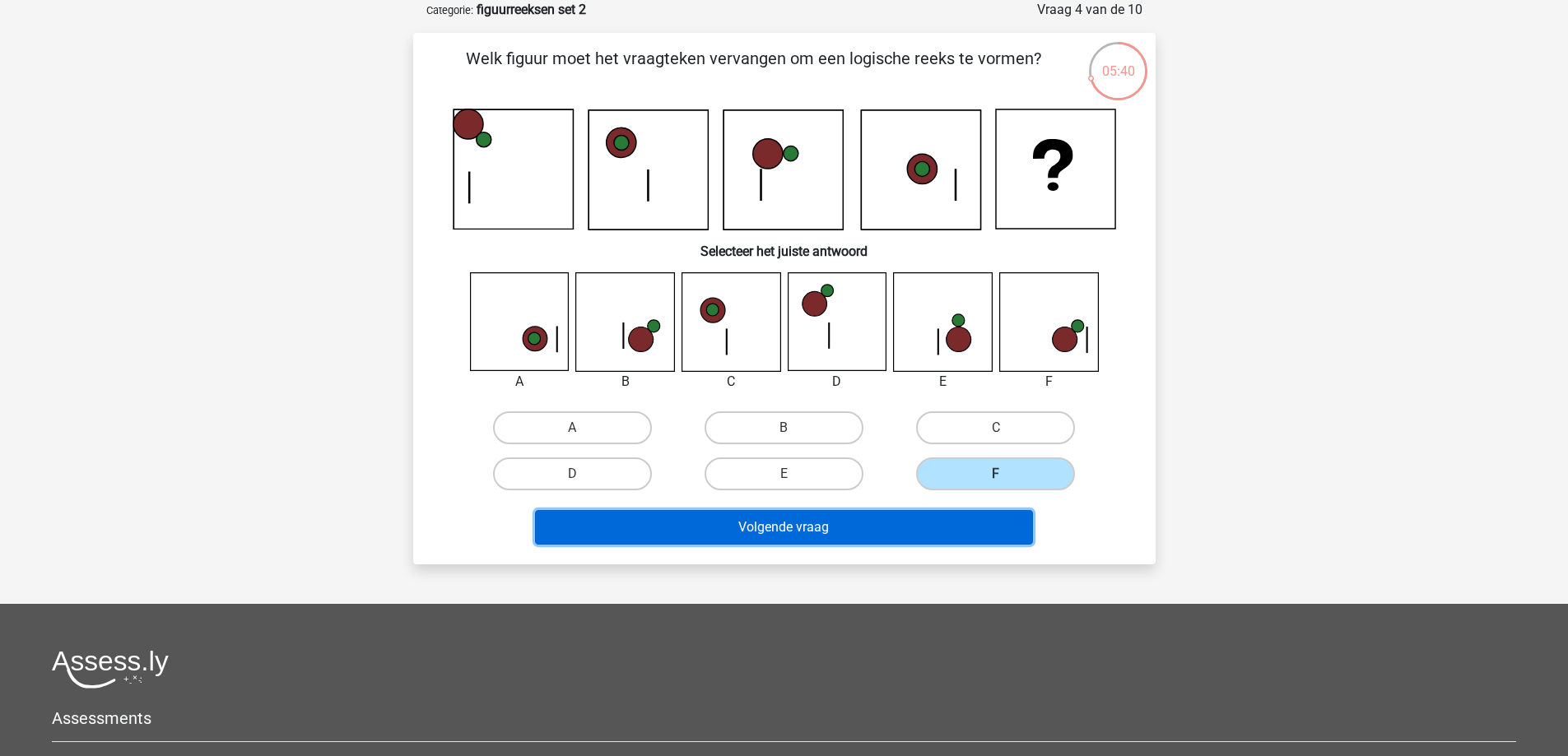
click at [940, 534] on button "Volgende vraag" at bounding box center [784, 527] width 498 height 34
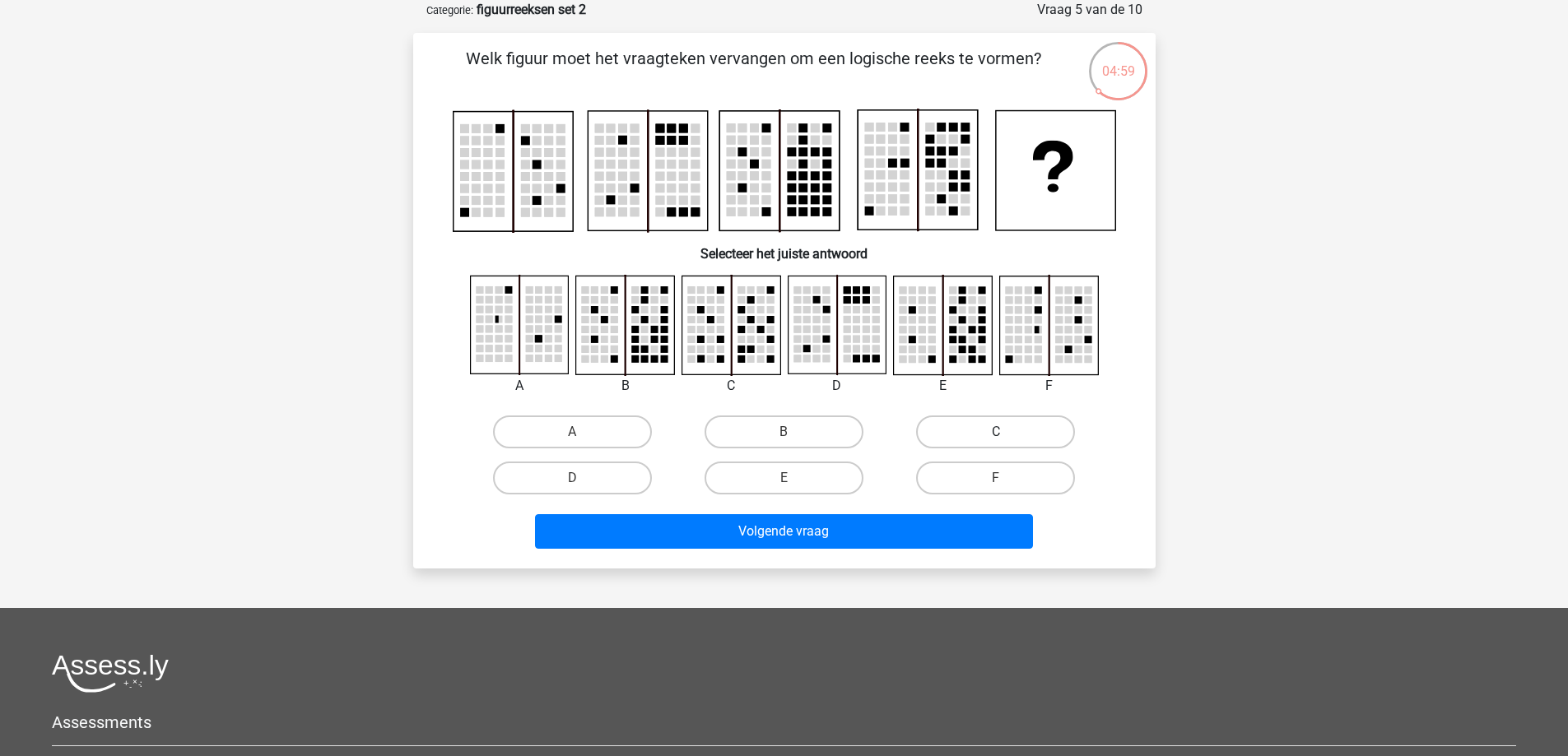
click at [1043, 430] on label "C" at bounding box center [995, 431] width 159 height 33
click at [1007, 432] on input "C" at bounding box center [1000, 437] width 10 height 10
radio input "true"
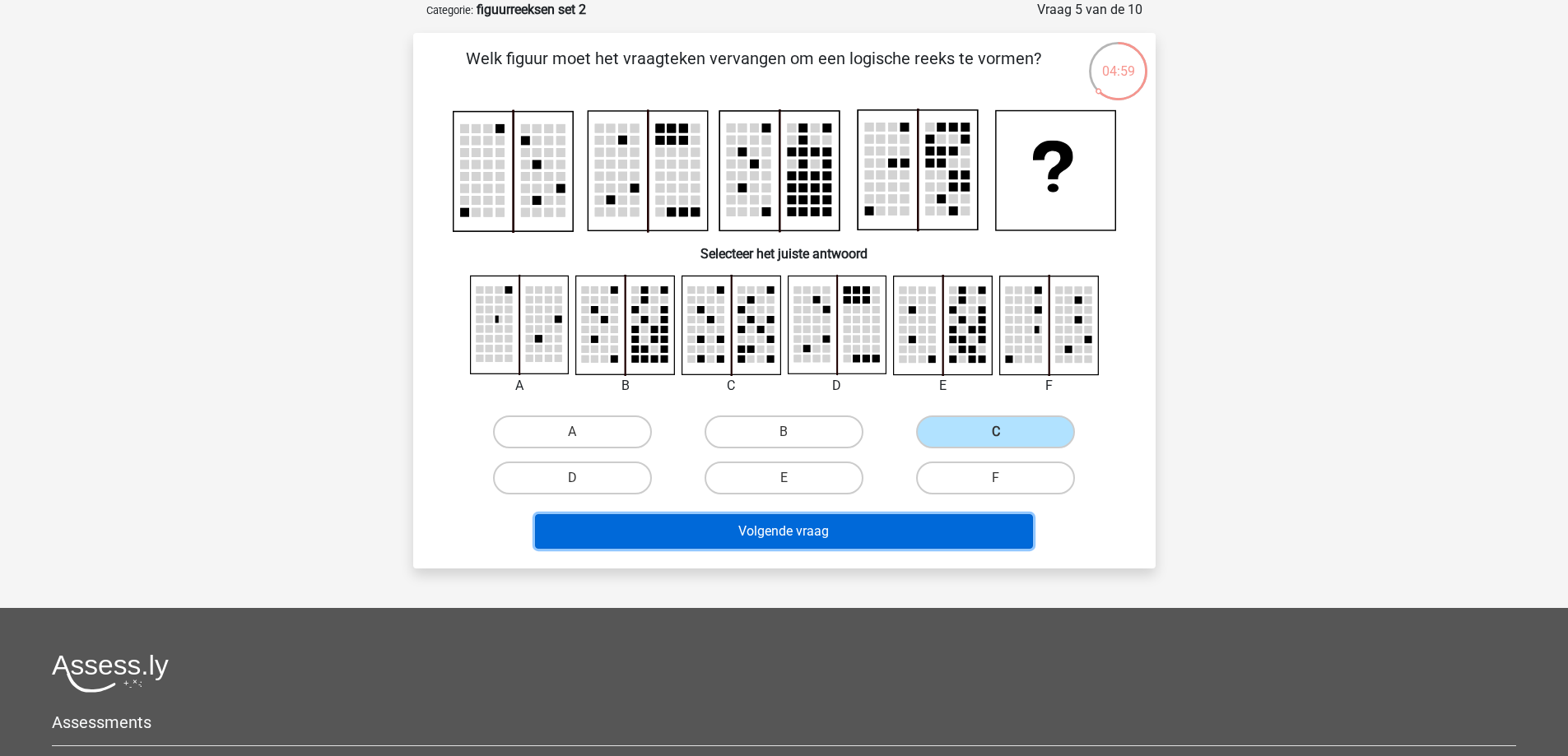
click at [903, 526] on button "Volgende vraag" at bounding box center [784, 531] width 498 height 34
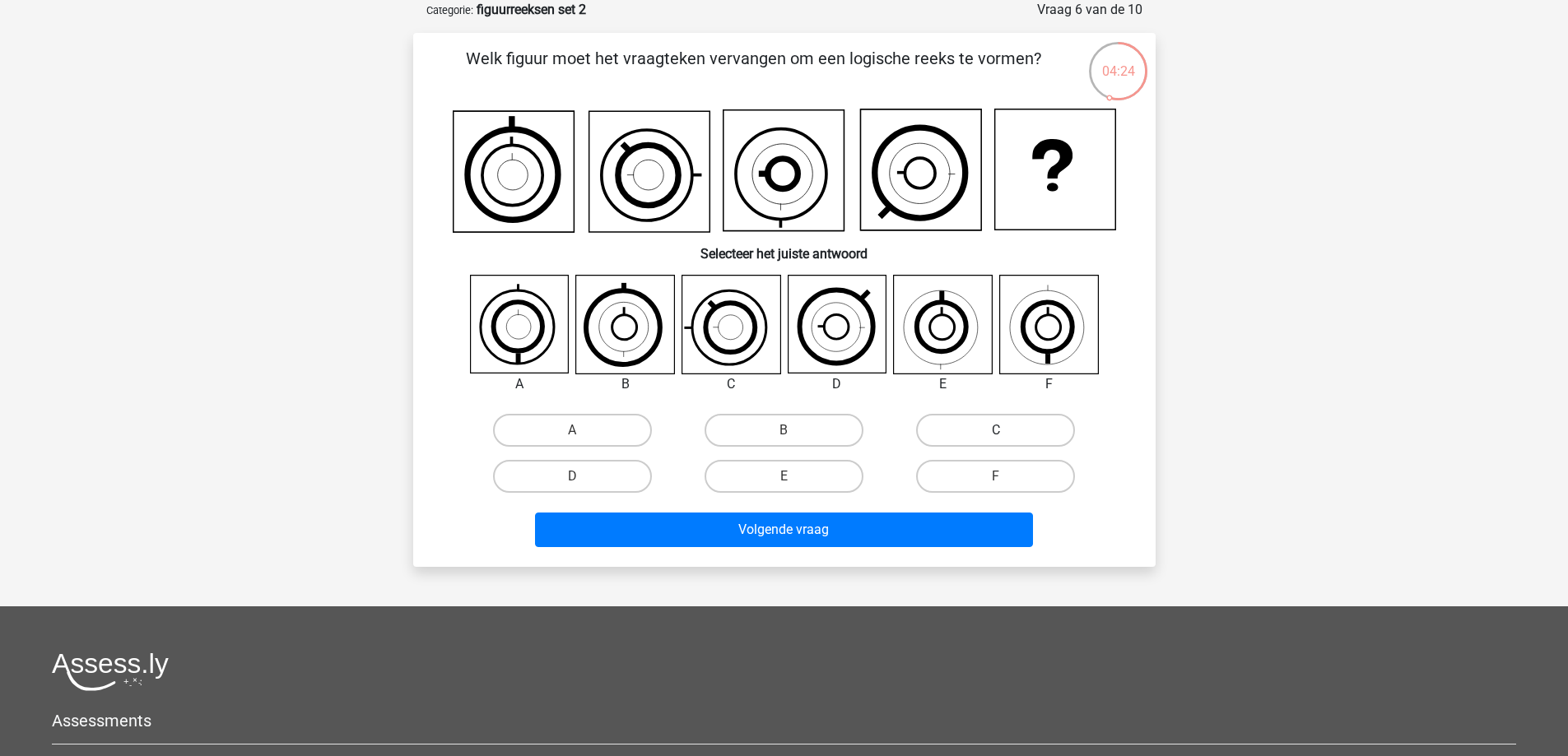
click at [1040, 432] on label "C" at bounding box center [995, 430] width 159 height 33
click at [1007, 432] on input "C" at bounding box center [1000, 435] width 10 height 10
radio input "true"
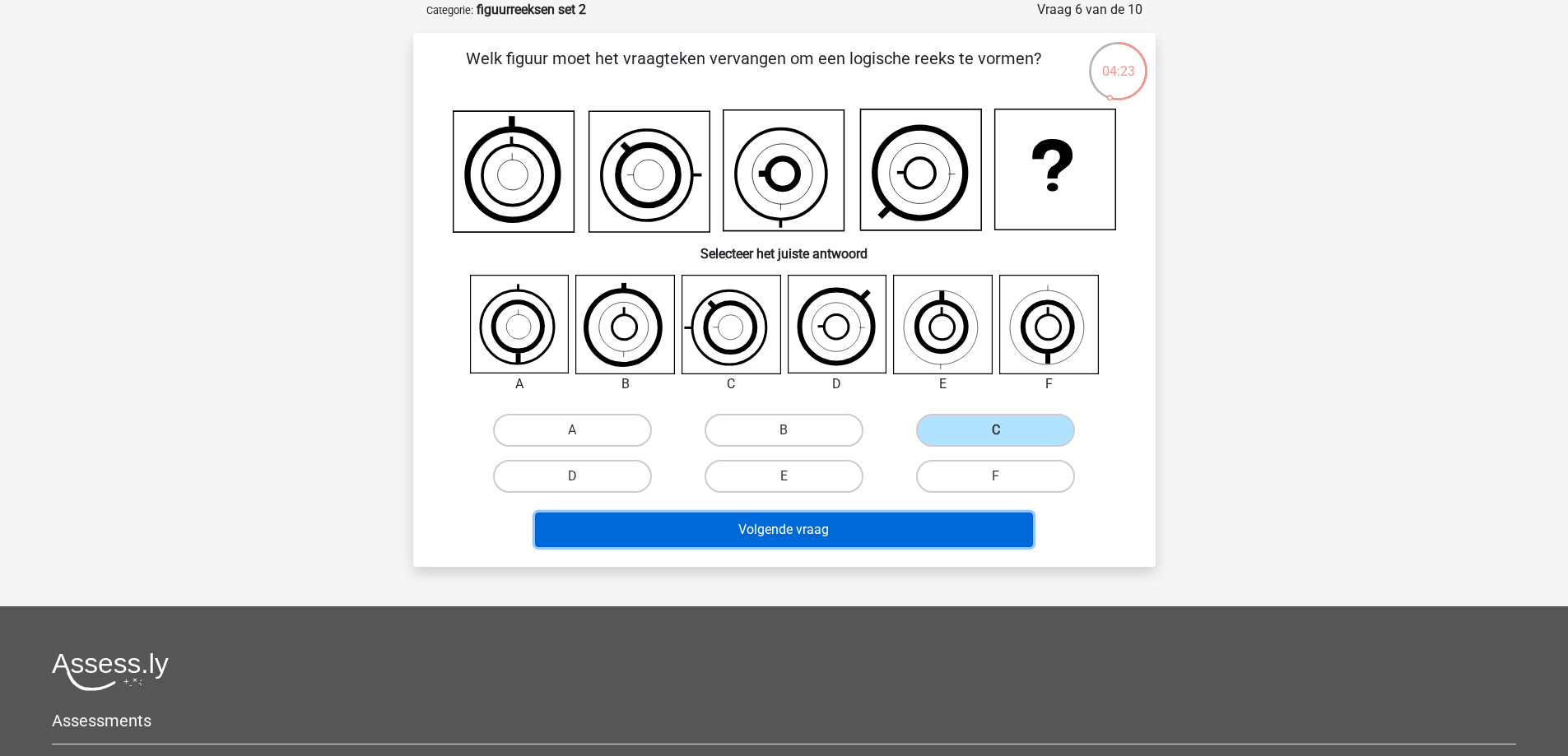
click at [912, 522] on button "Volgende vraag" at bounding box center [784, 529] width 498 height 34
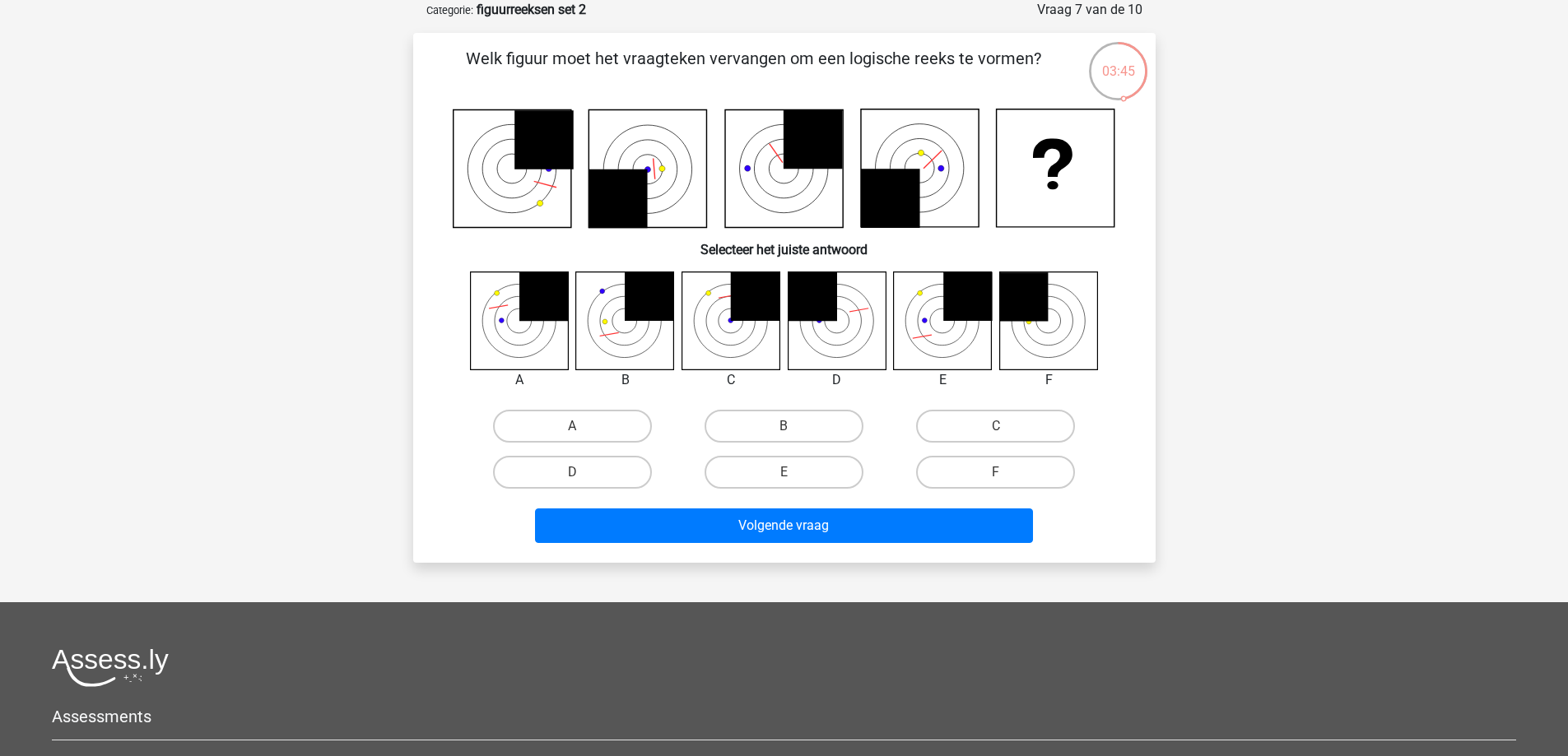
click at [741, 348] on icon at bounding box center [730, 320] width 98 height 98
click at [962, 419] on label "C" at bounding box center [995, 426] width 159 height 33
click at [995, 427] on input "C" at bounding box center [1000, 431] width 10 height 10
radio input "true"
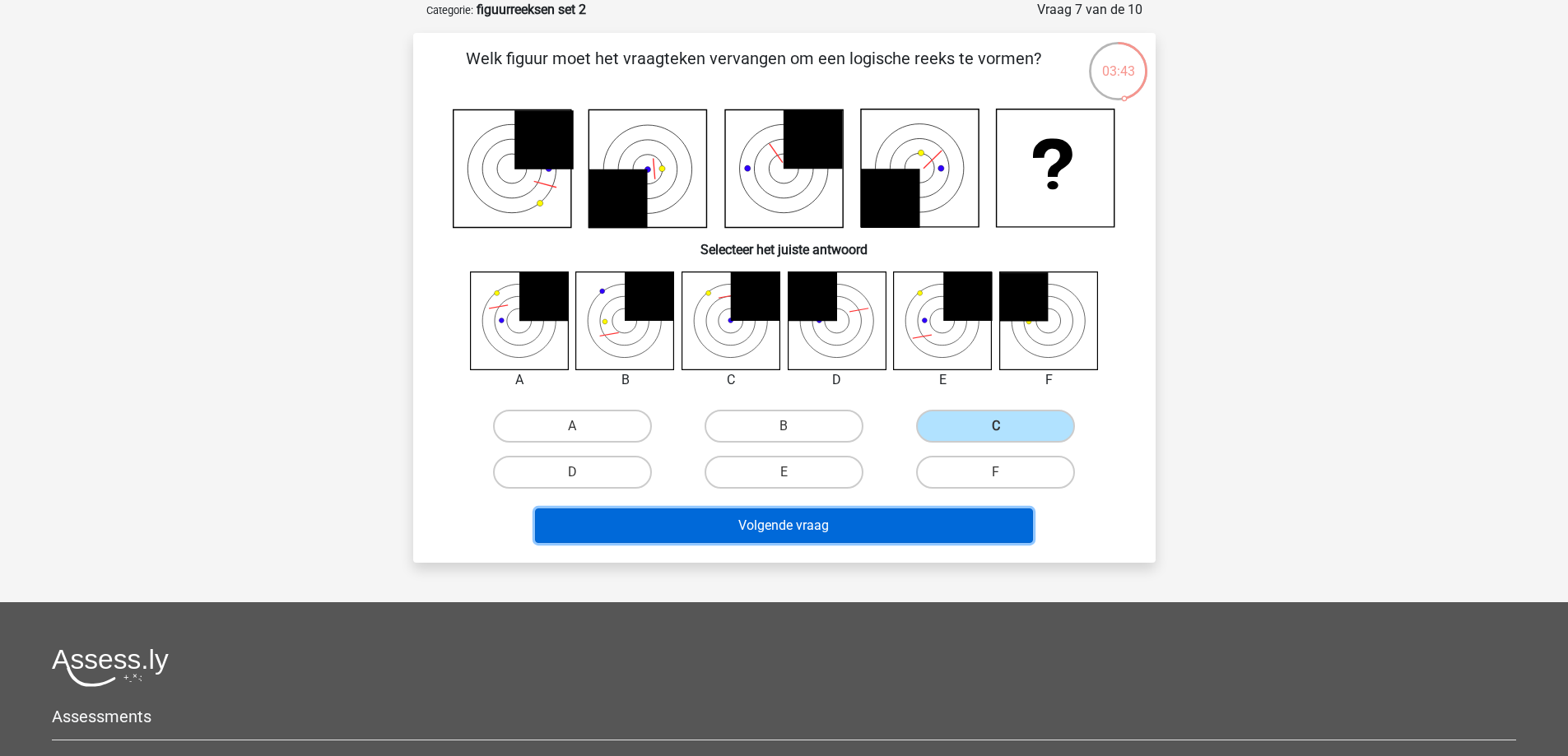
click at [916, 537] on button "Volgende vraag" at bounding box center [784, 526] width 498 height 34
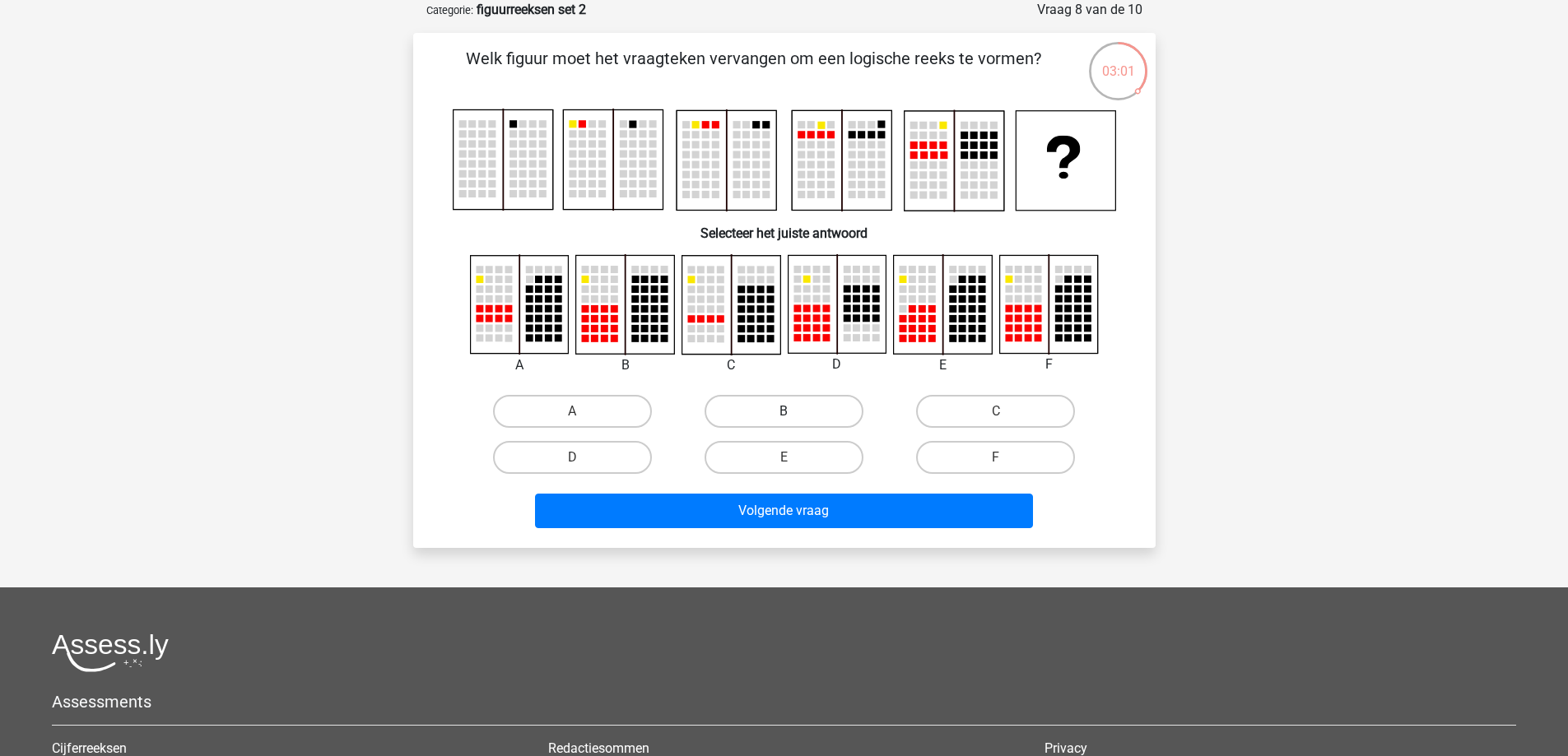
click at [776, 421] on label "B" at bounding box center [784, 411] width 159 height 33
click at [783, 421] on input "B" at bounding box center [788, 416] width 10 height 10
radio input "true"
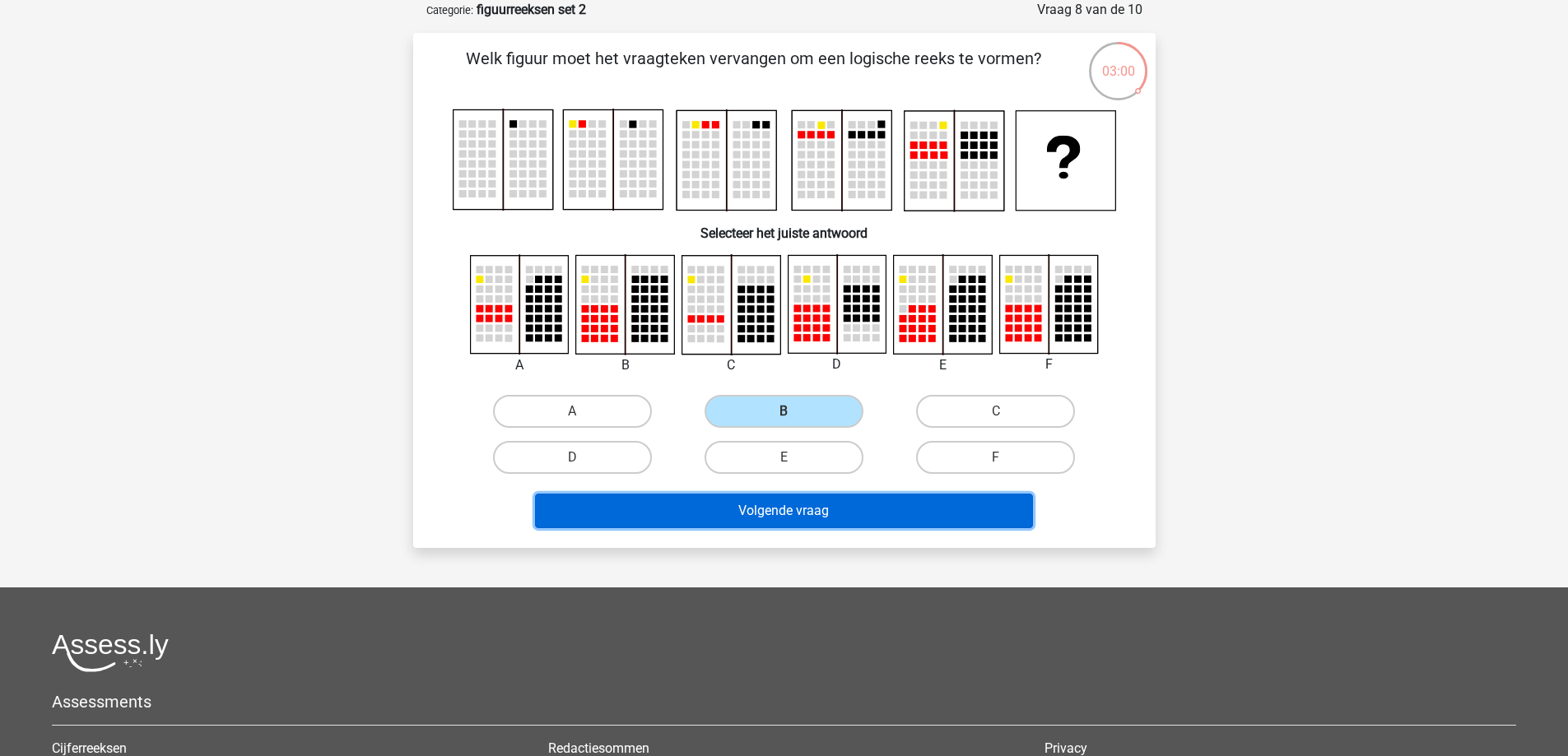
click at [834, 500] on button "Volgende vraag" at bounding box center [784, 510] width 498 height 34
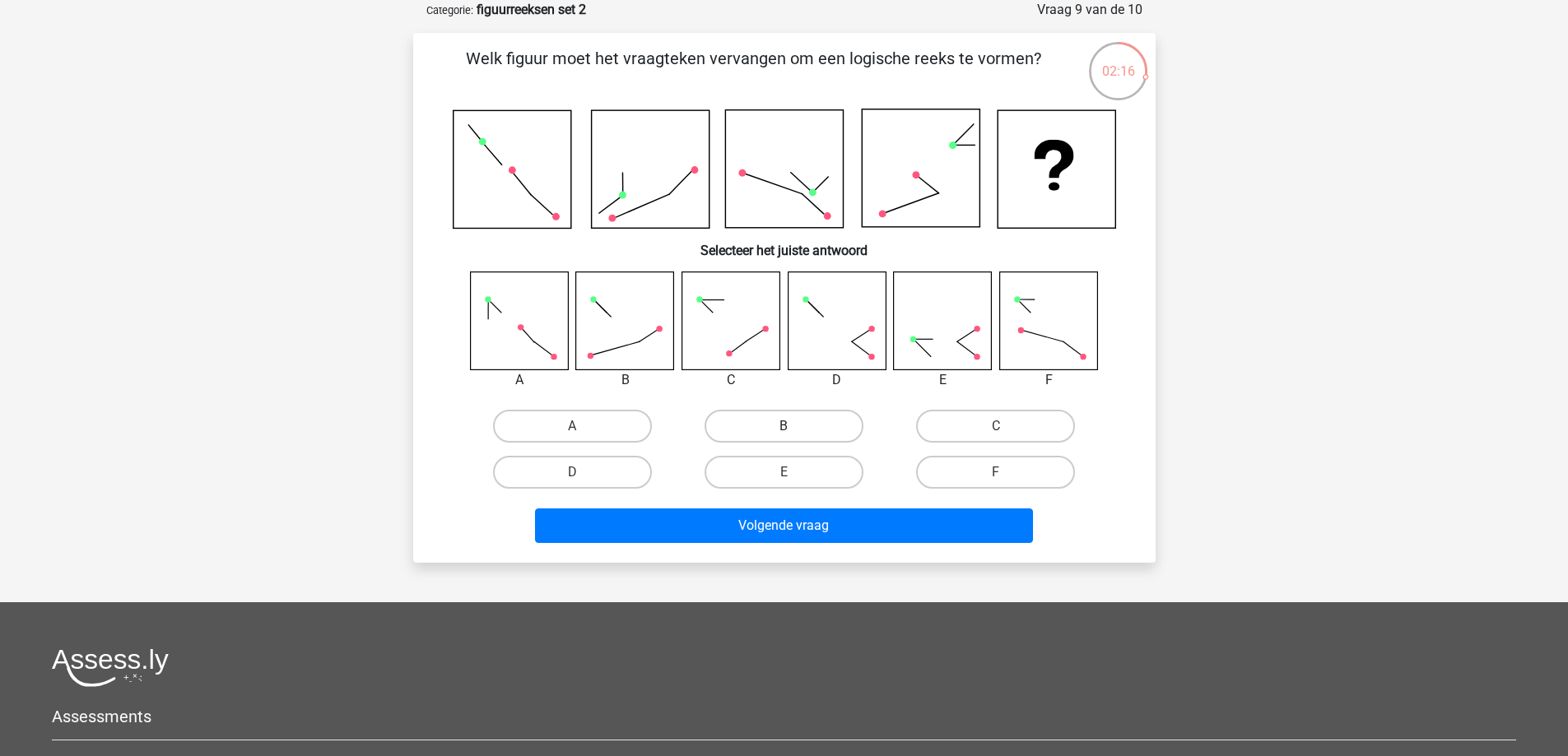
click at [753, 428] on label "B" at bounding box center [784, 426] width 159 height 33
click at [783, 428] on input "B" at bounding box center [788, 431] width 10 height 10
radio input "true"
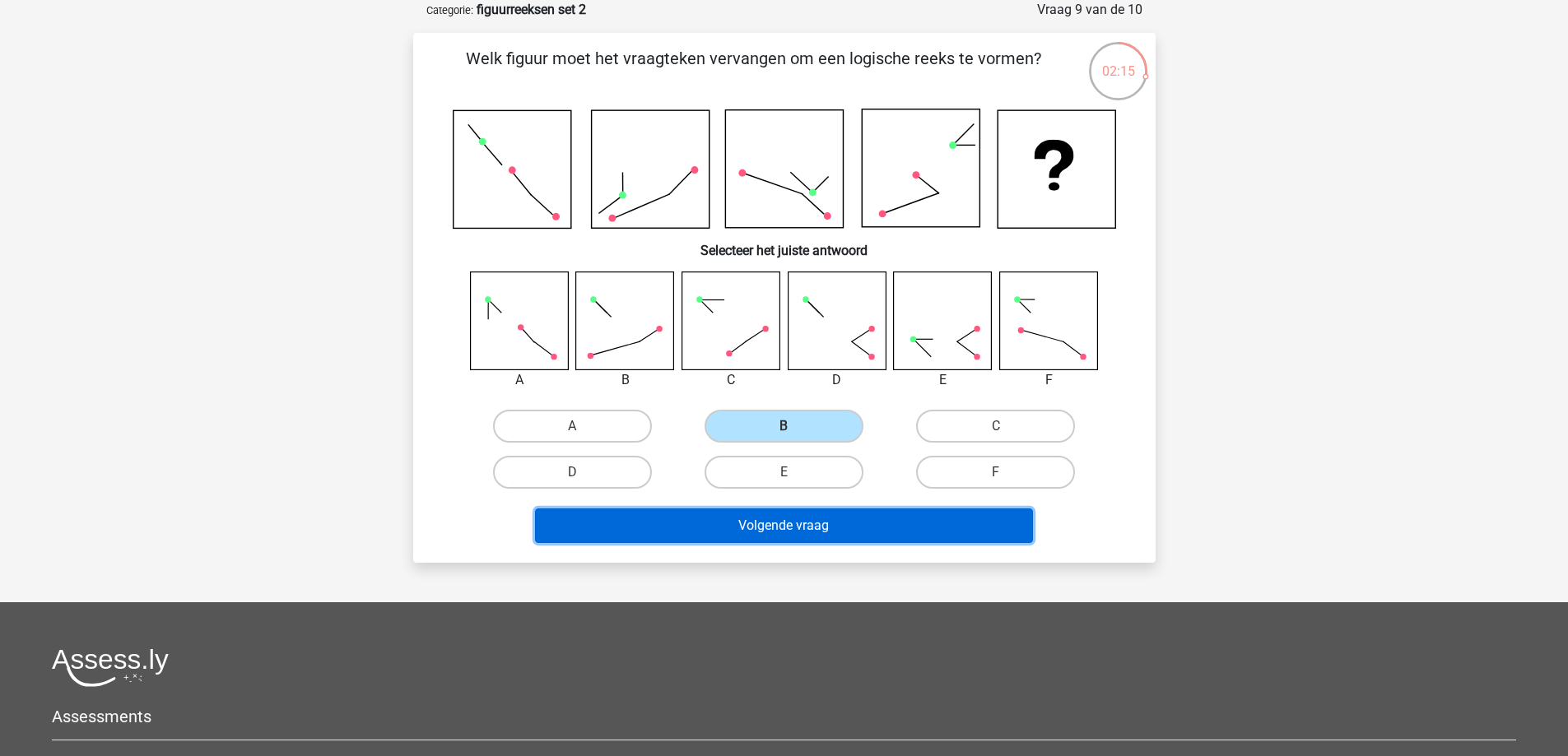
click at [778, 529] on button "Volgende vraag" at bounding box center [784, 526] width 498 height 34
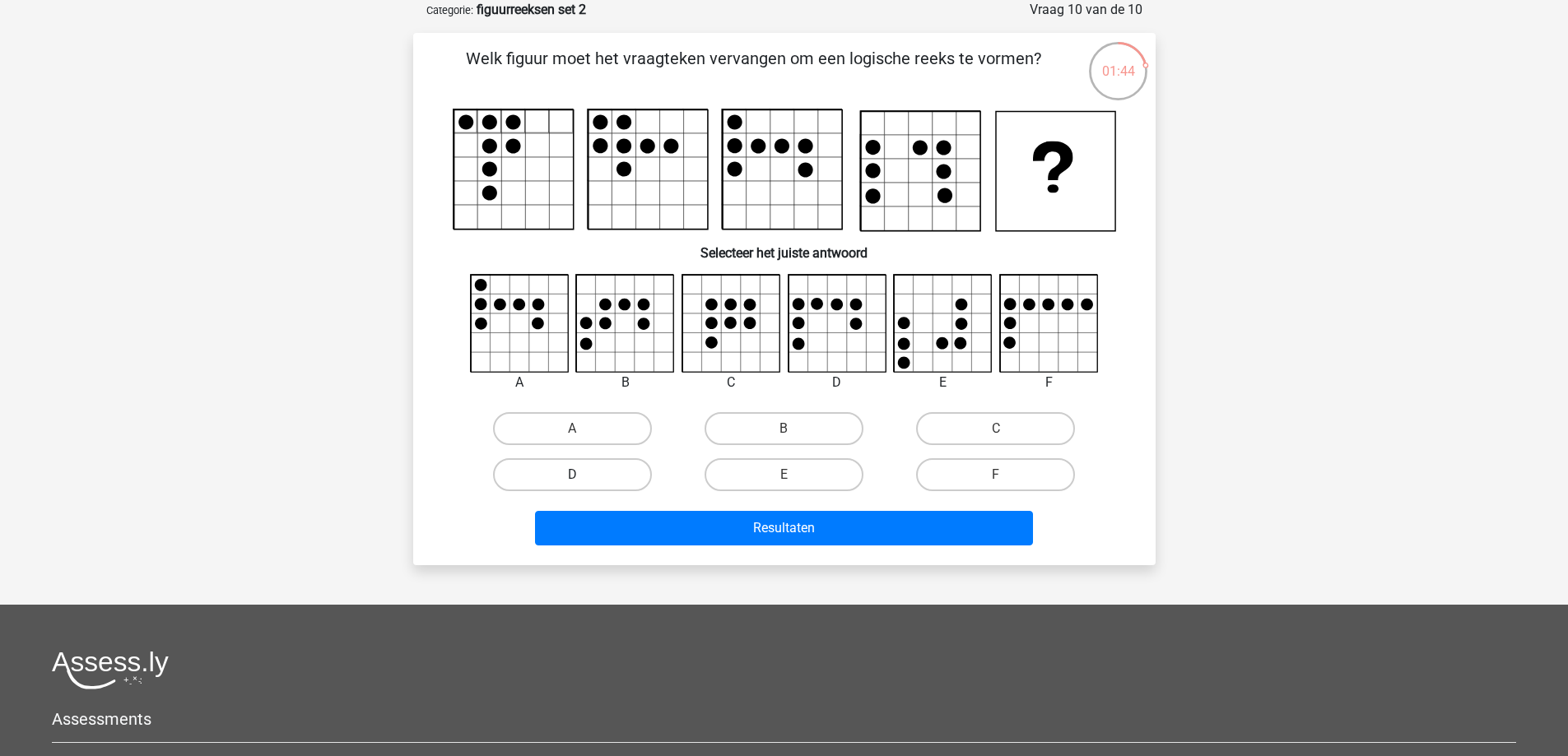
click at [595, 473] on label "D" at bounding box center [572, 474] width 159 height 33
click at [583, 474] on input "D" at bounding box center [576, 479] width 10 height 10
radio input "true"
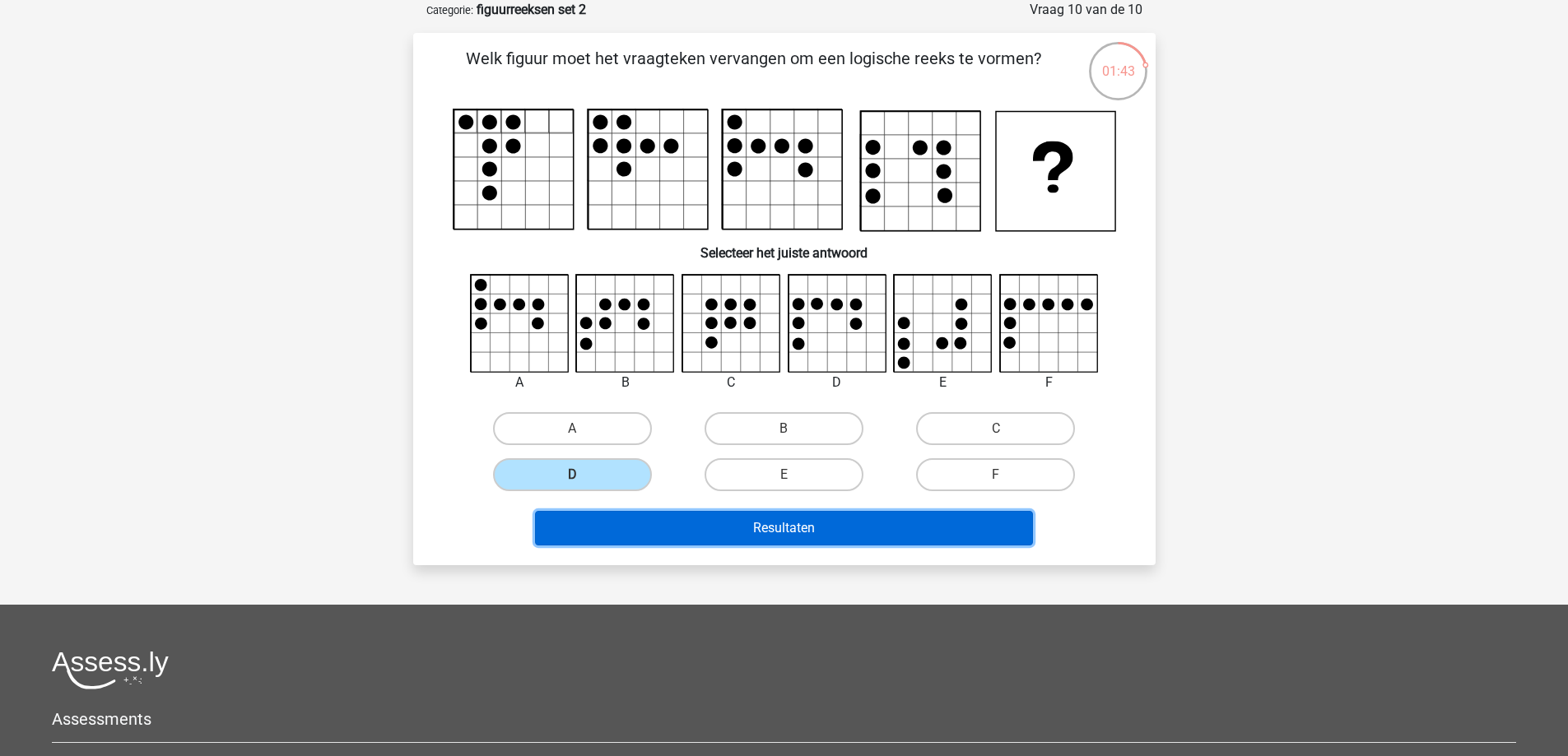
click at [771, 527] on button "Resultaten" at bounding box center [784, 528] width 498 height 34
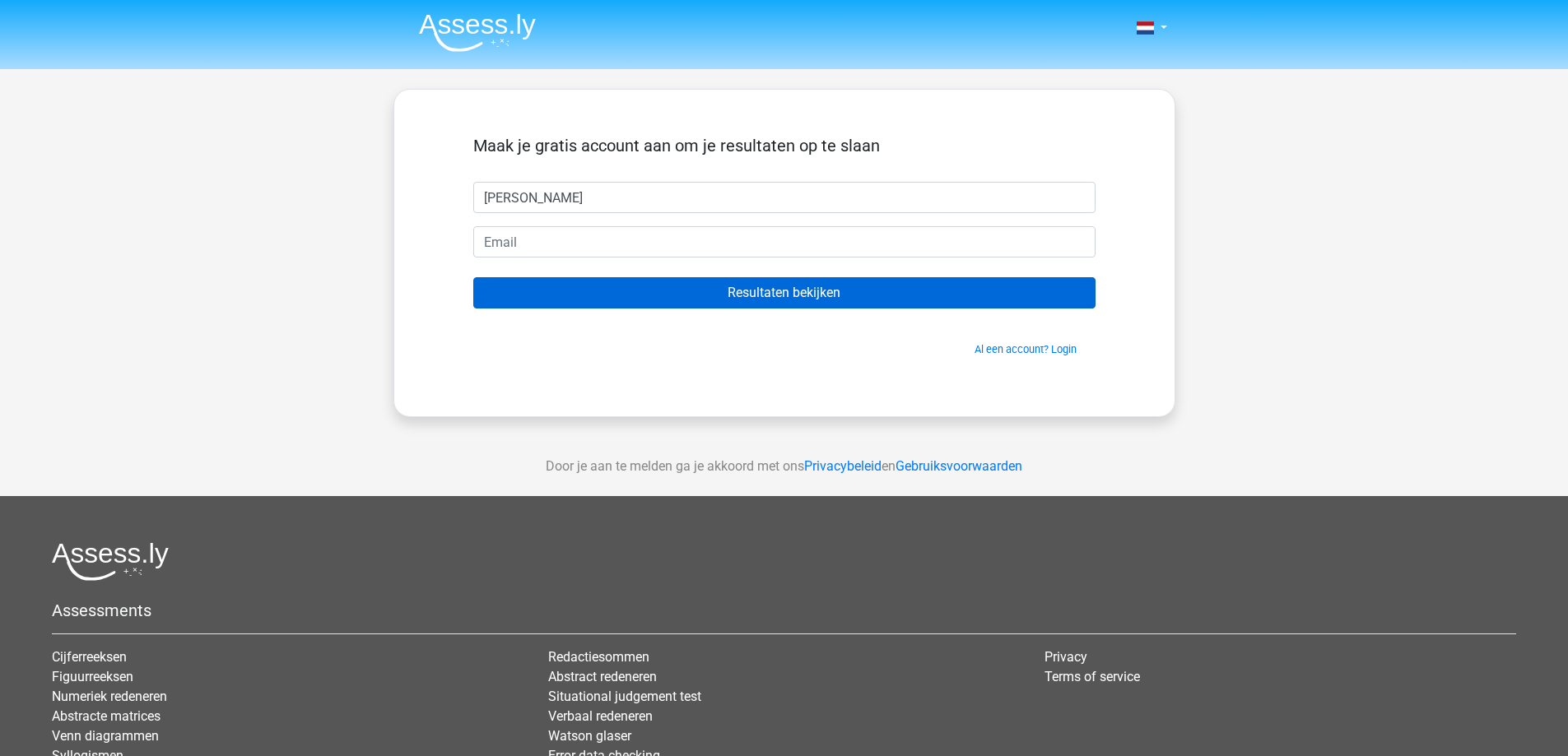
type input "[PERSON_NAME]"
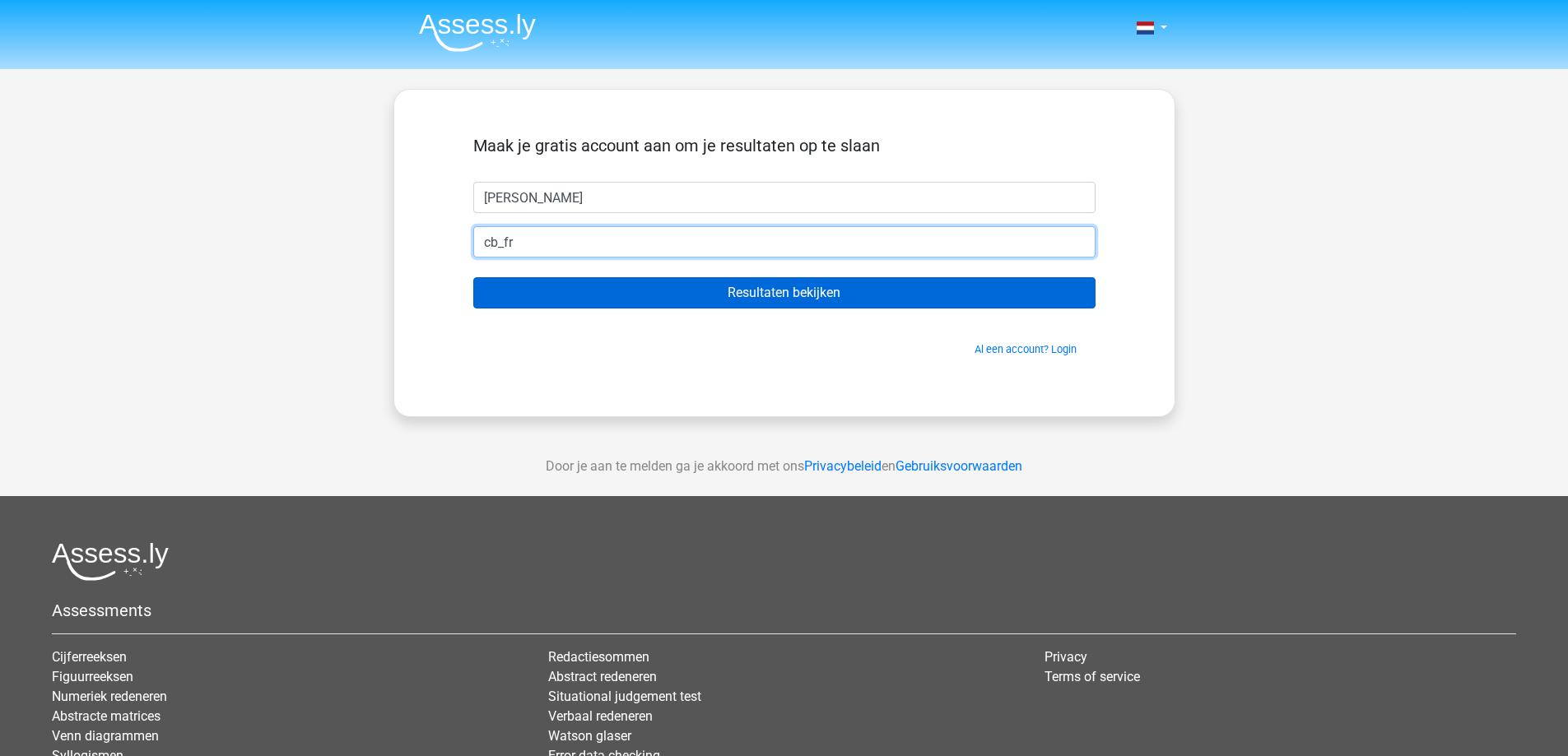
type input "[EMAIL_ADDRESS][DOMAIN_NAME]"
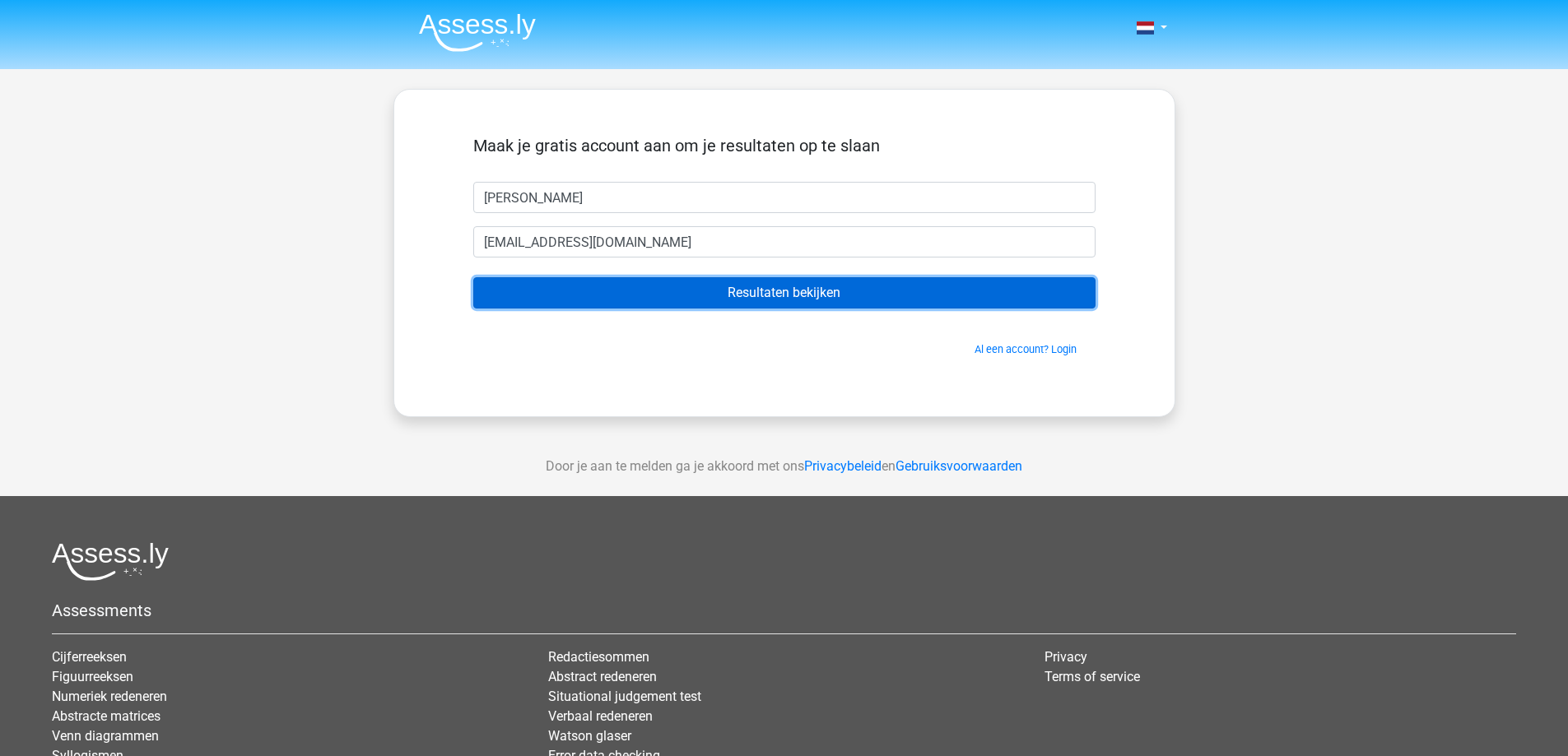
click at [673, 288] on input "Resultaten bekijken" at bounding box center [784, 292] width 622 height 31
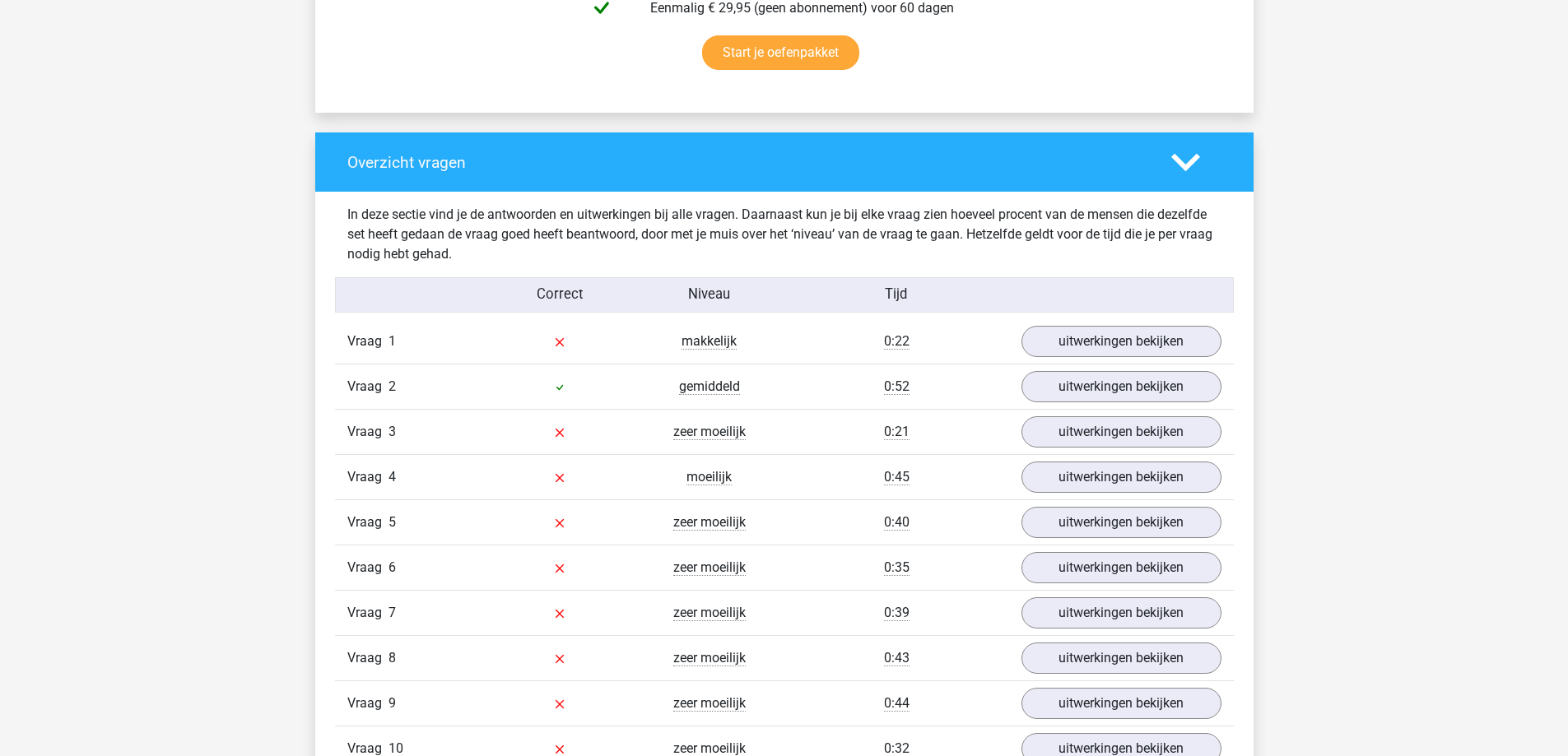
scroll to position [1152, 0]
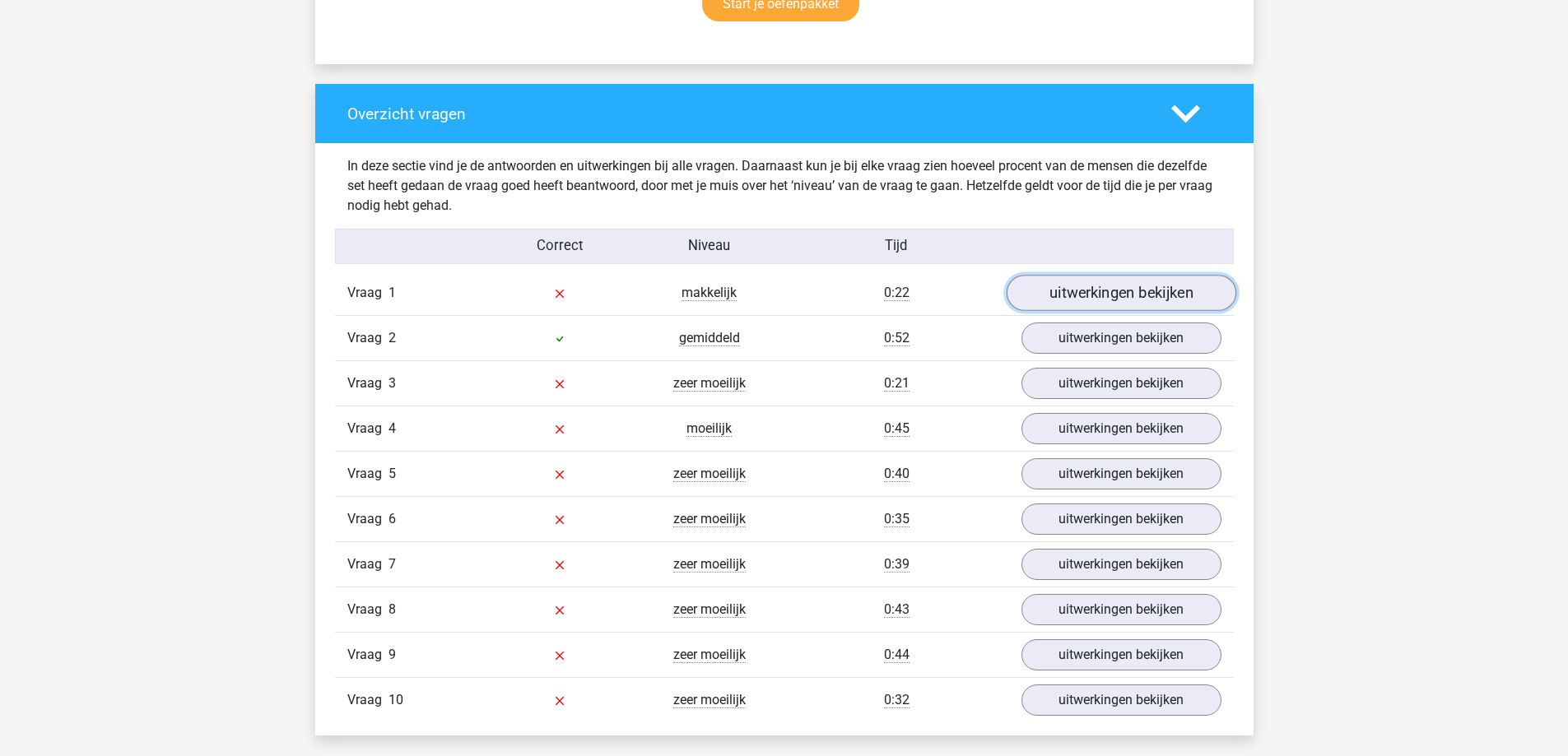
click at [1178, 290] on link "uitwerkingen bekijken" at bounding box center [1120, 293] width 230 height 36
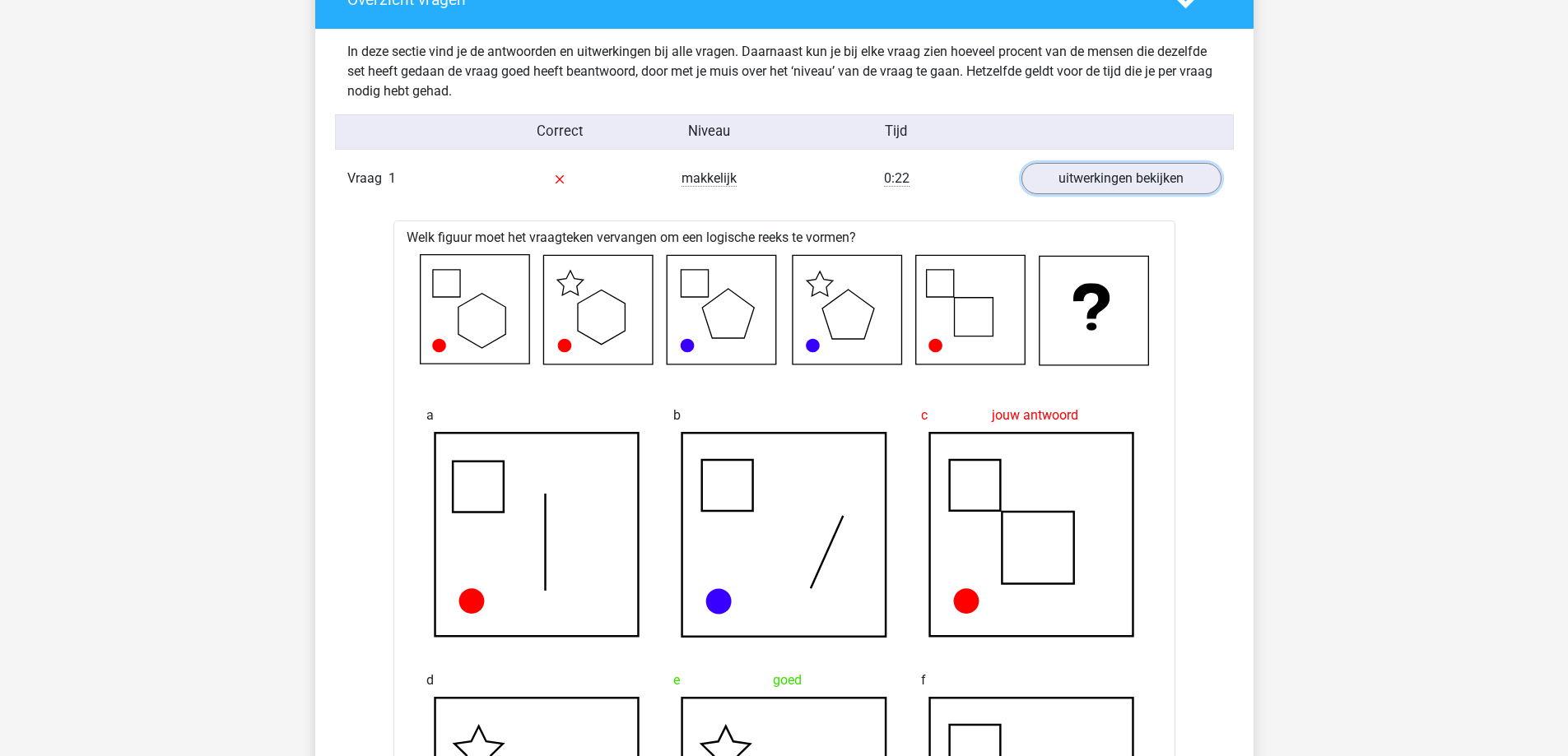
scroll to position [1234, 0]
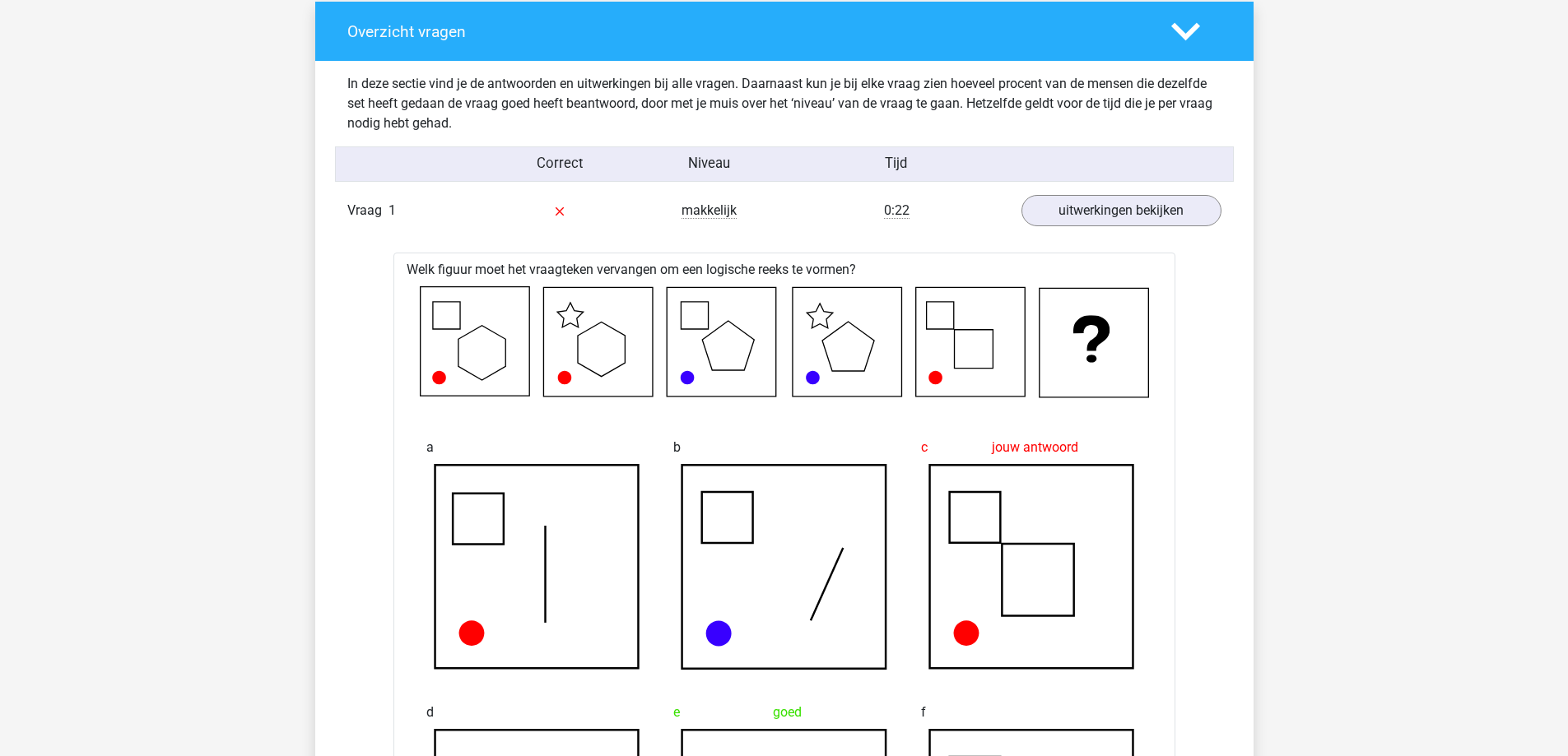
click at [875, 220] on div "0:22" at bounding box center [896, 210] width 225 height 20
click at [1061, 218] on link "uitwerkingen bekijken" at bounding box center [1120, 211] width 230 height 36
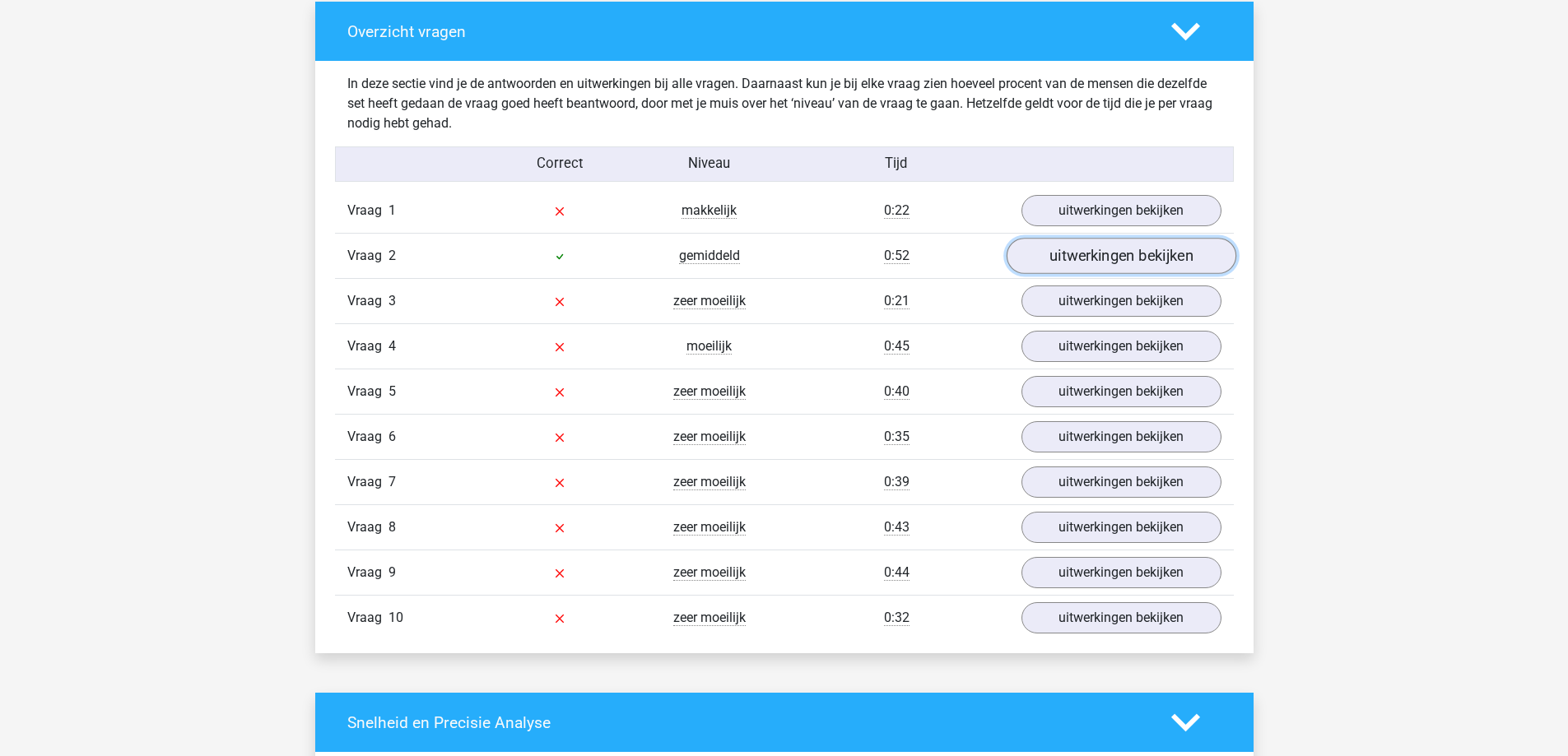
click at [1079, 259] on link "uitwerkingen bekijken" at bounding box center [1120, 257] width 230 height 36
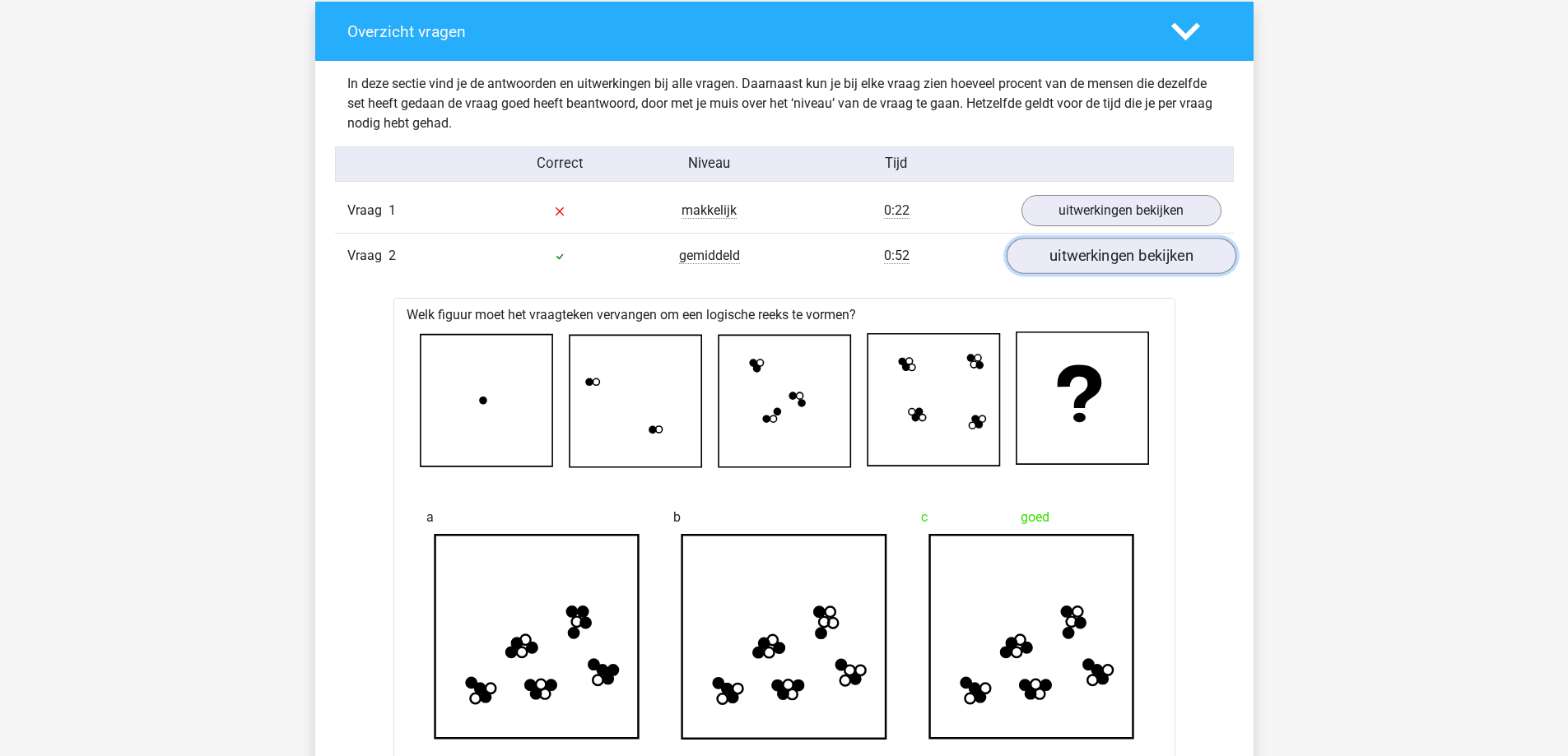
drag, startPoint x: 1079, startPoint y: 259, endPoint x: 1091, endPoint y: 260, distance: 12.0
click at [1079, 259] on link "uitwerkingen bekijken" at bounding box center [1120, 257] width 230 height 36
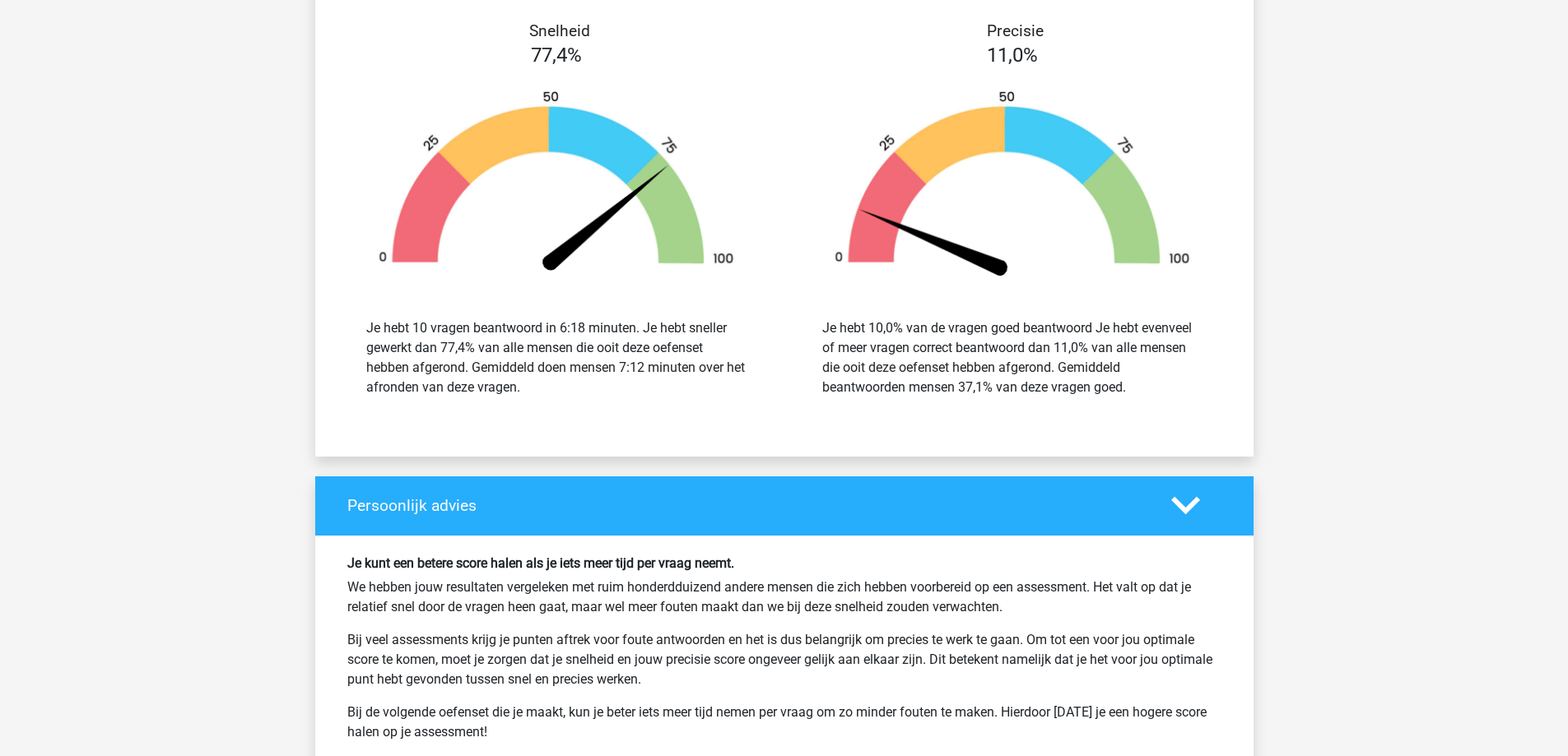
scroll to position [2139, 0]
